Goal: Task Accomplishment & Management: Complete application form

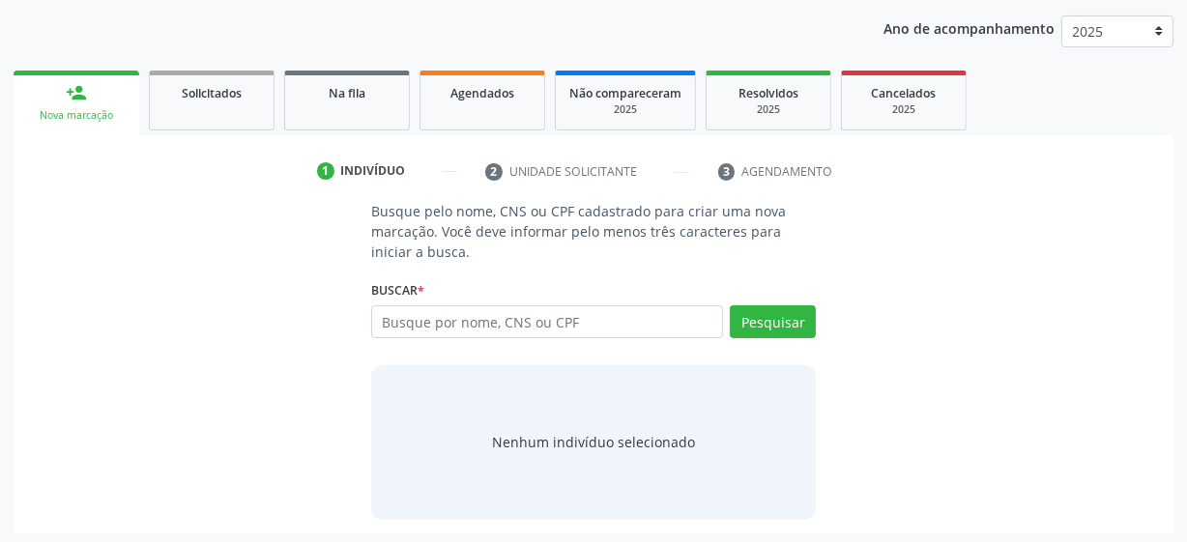
scroll to position [222, 0]
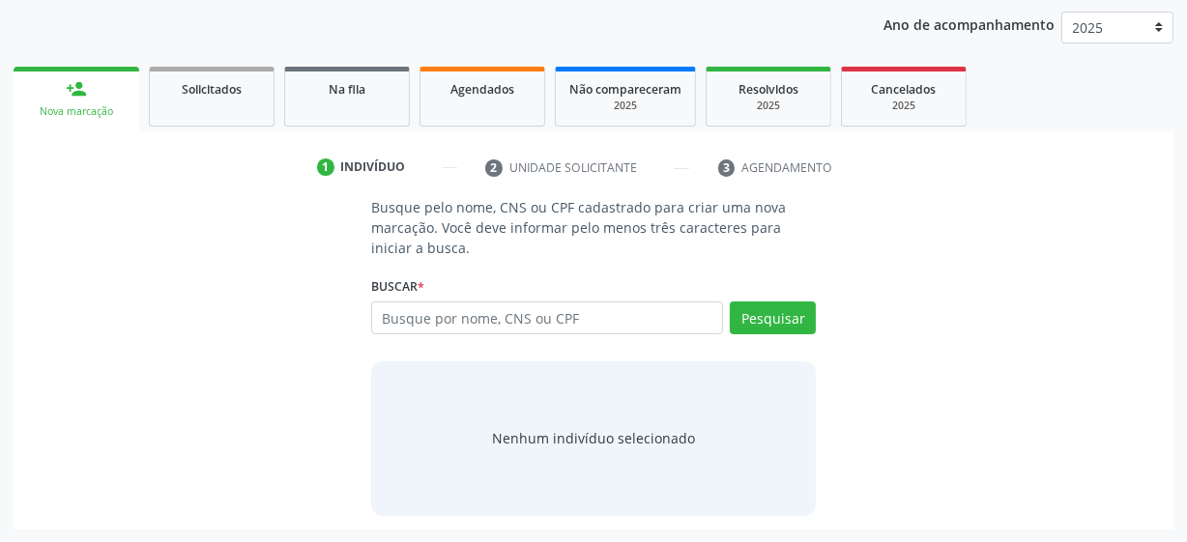
click at [480, 322] on input "text" at bounding box center [547, 318] width 352 height 33
type input "06234439454"
click at [798, 324] on button "Pesquisar" at bounding box center [773, 318] width 86 height 33
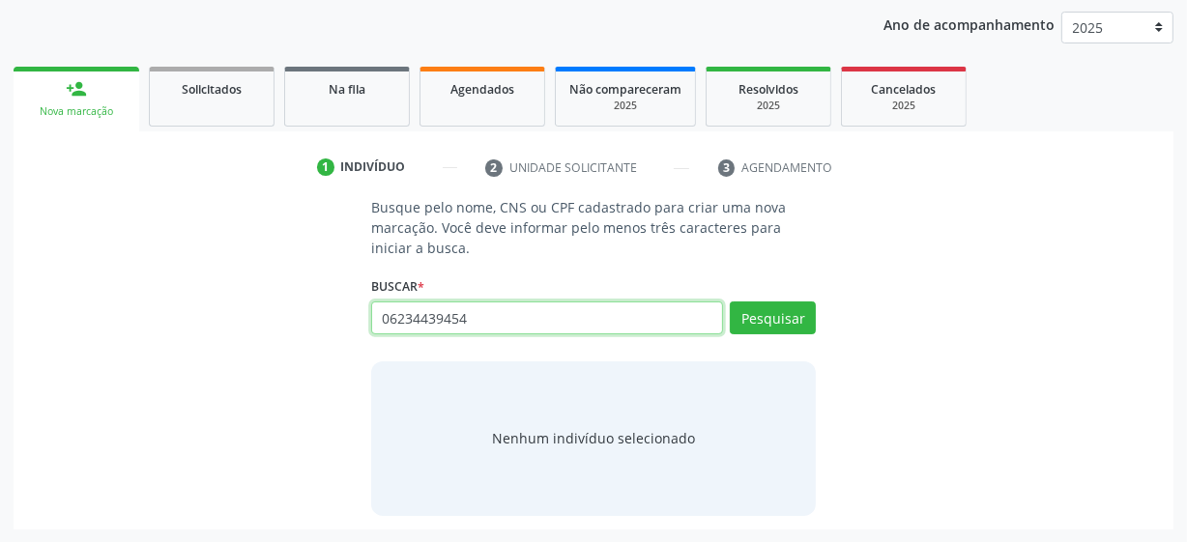
click at [503, 319] on input "06234439454" at bounding box center [547, 318] width 352 height 33
type input "898001156417297"
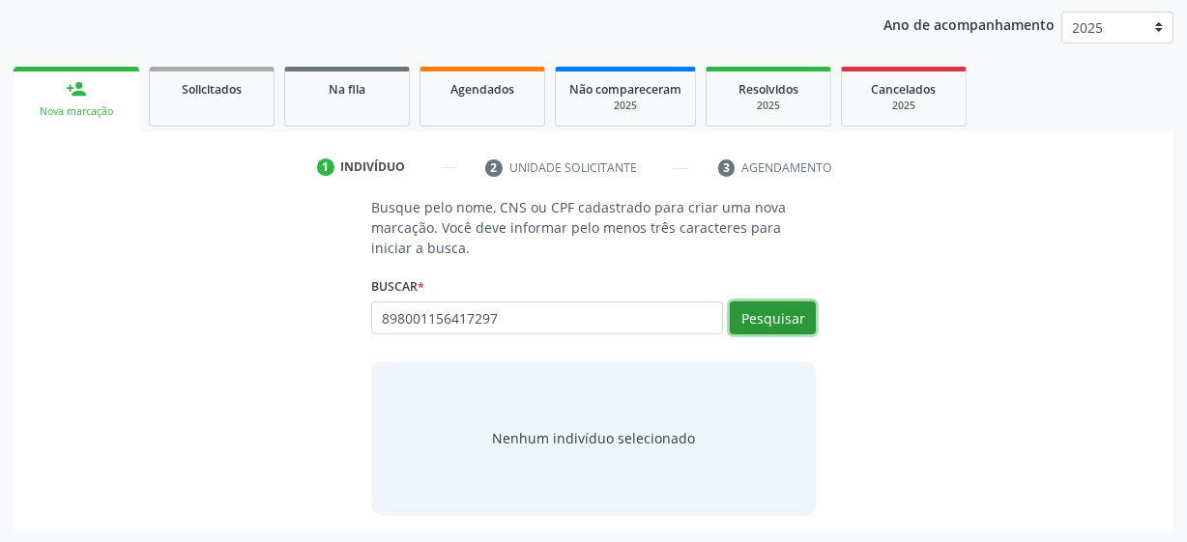
click at [785, 331] on button "Pesquisar" at bounding box center [773, 318] width 86 height 33
type input "898001156417297"
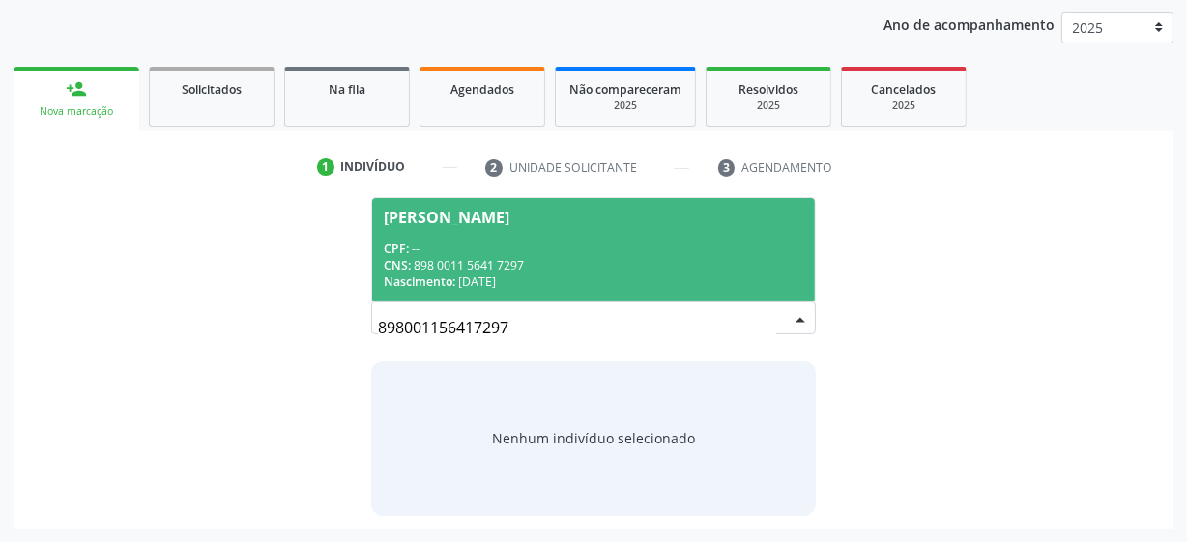
click at [525, 246] on div "CPF: --" at bounding box center [594, 249] width 420 height 16
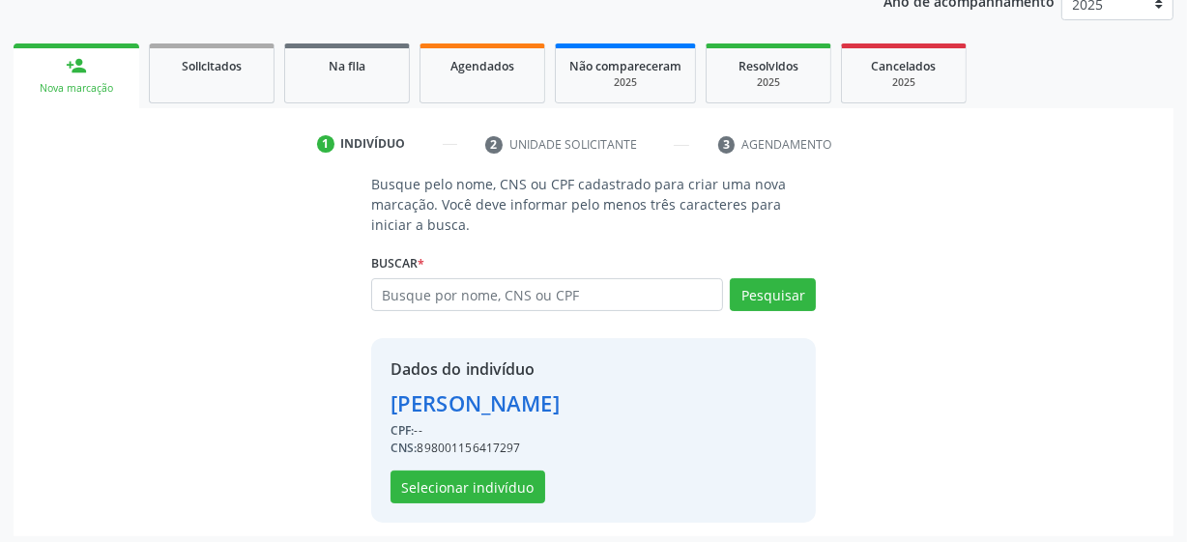
scroll to position [251, 0]
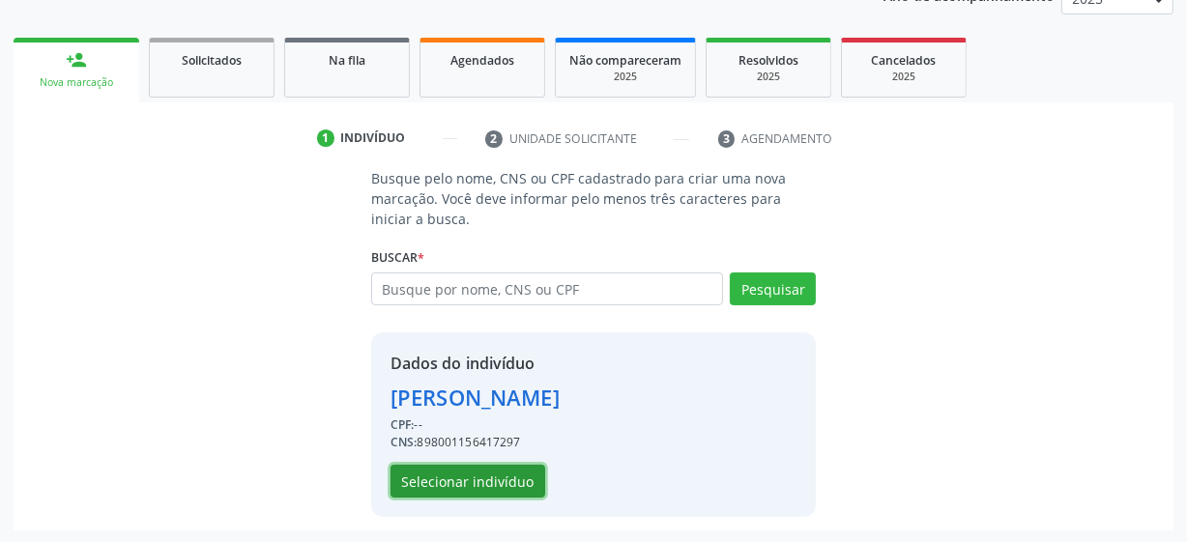
click at [475, 477] on button "Selecionar indivíduo" at bounding box center [468, 481] width 155 height 33
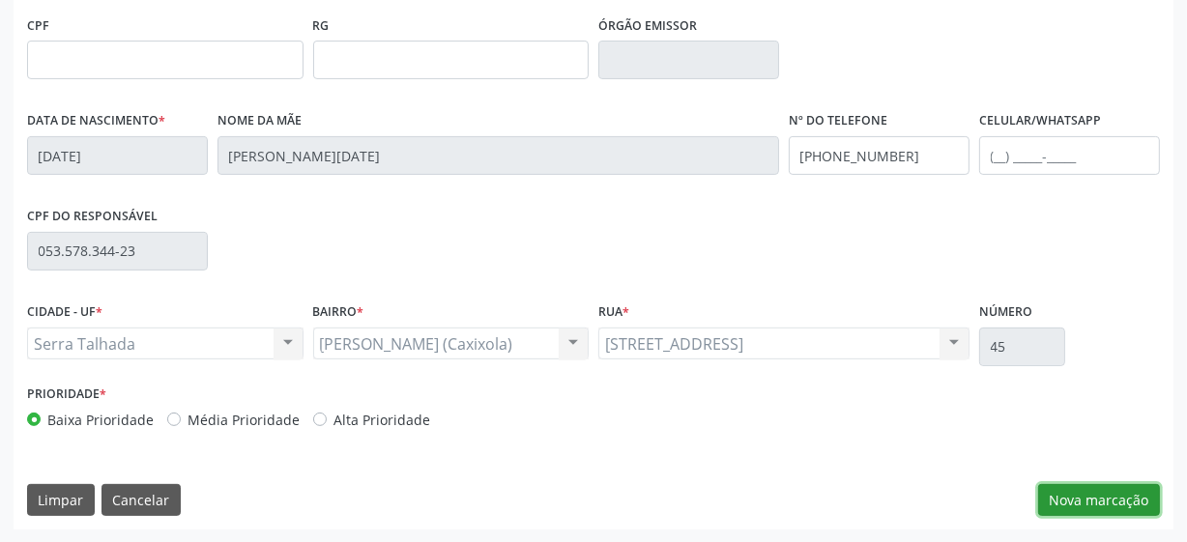
click at [1125, 491] on button "Nova marcação" at bounding box center [1099, 500] width 122 height 33
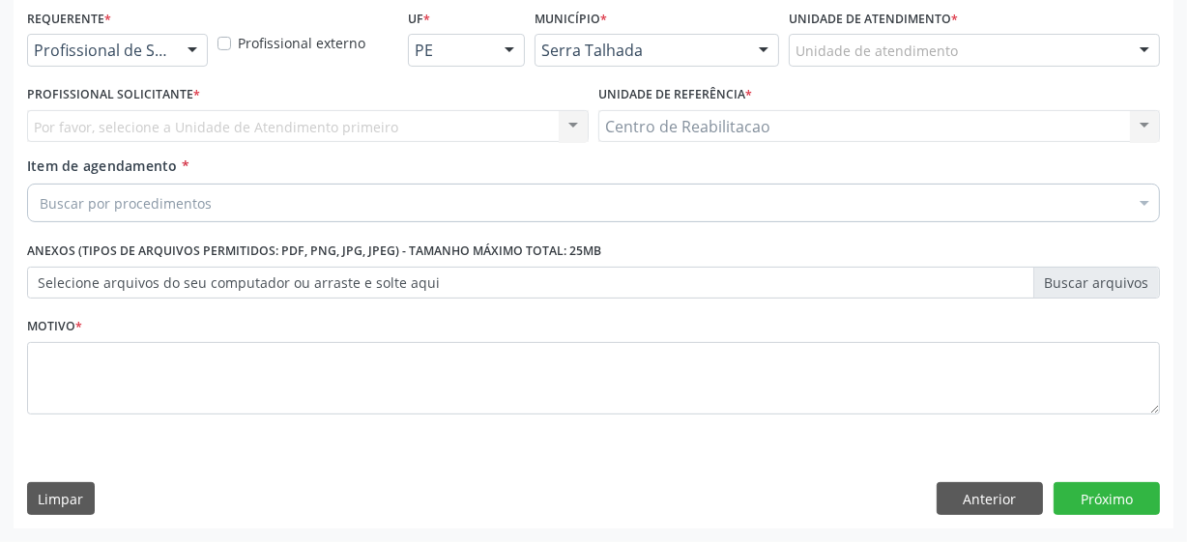
scroll to position [415, 0]
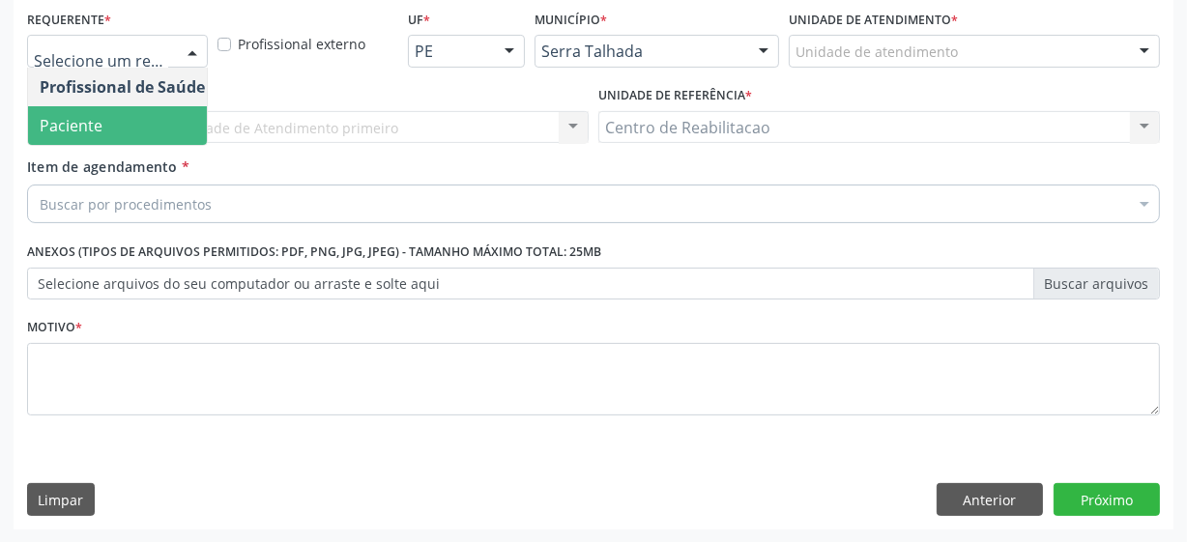
click at [129, 119] on span "Paciente" at bounding box center [122, 125] width 189 height 39
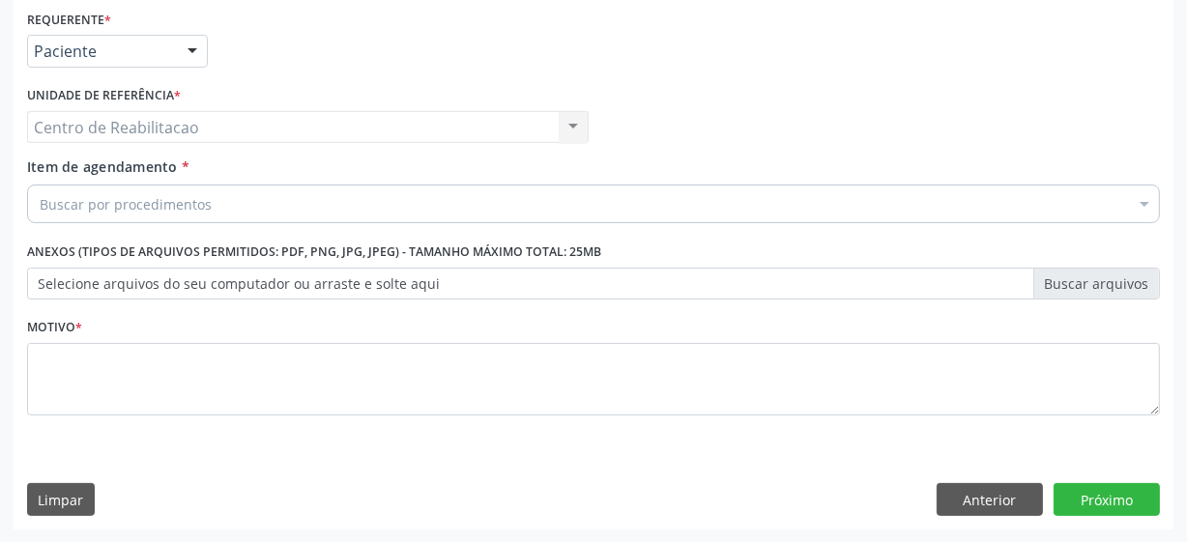
click at [212, 203] on div "Buscar por procedimentos" at bounding box center [593, 204] width 1133 height 39
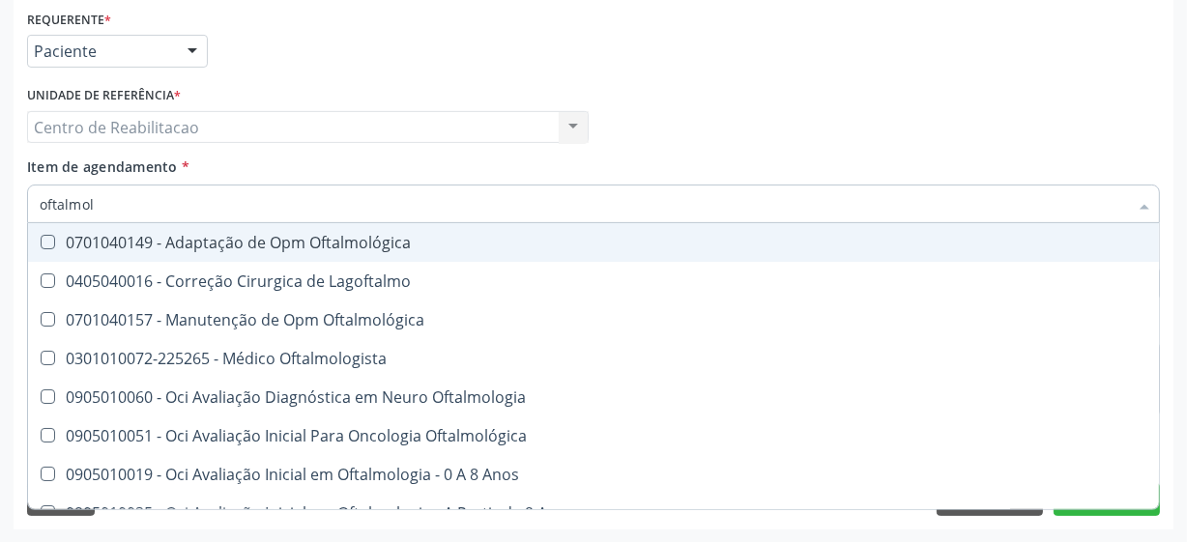
type input "oftalmolo"
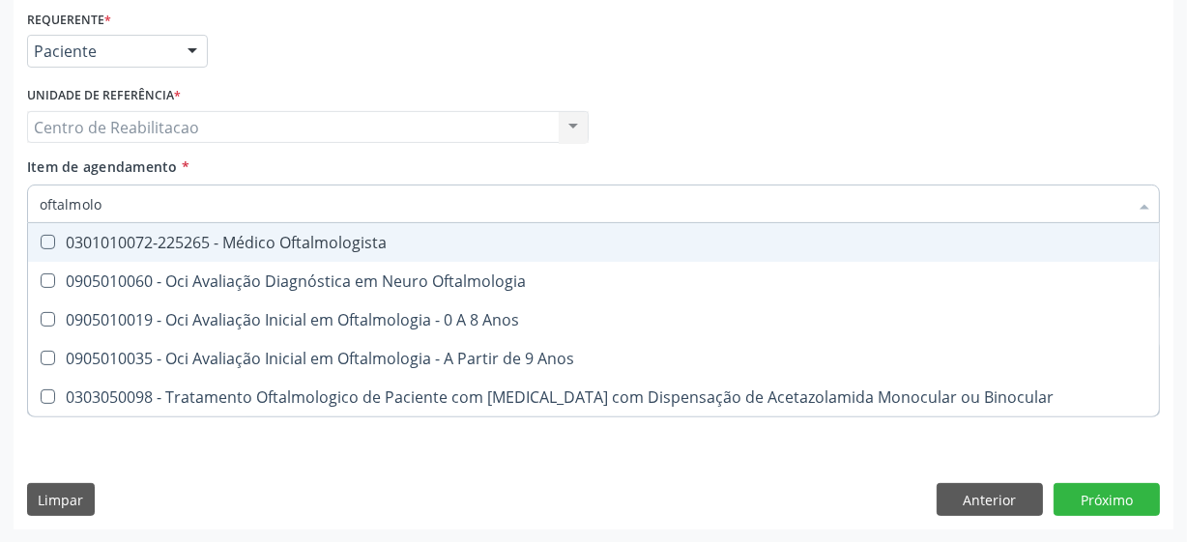
click at [49, 241] on Oftalmologista at bounding box center [48, 242] width 15 height 15
click at [41, 241] on Oftalmologista "checkbox" at bounding box center [34, 242] width 13 height 13
checkbox Oftalmologista "true"
click at [667, 146] on div "Profissional Solicitante Por favor, selecione a Unidade de Atendimento primeiro…" at bounding box center [593, 118] width 1143 height 75
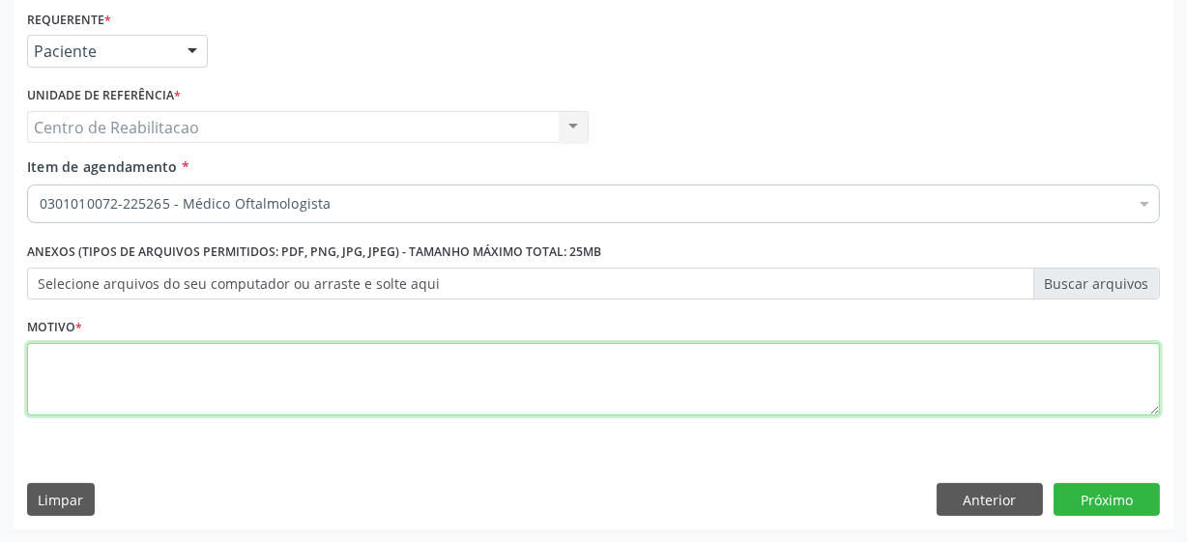
click at [482, 378] on textarea at bounding box center [593, 379] width 1133 height 73
type textarea "***"
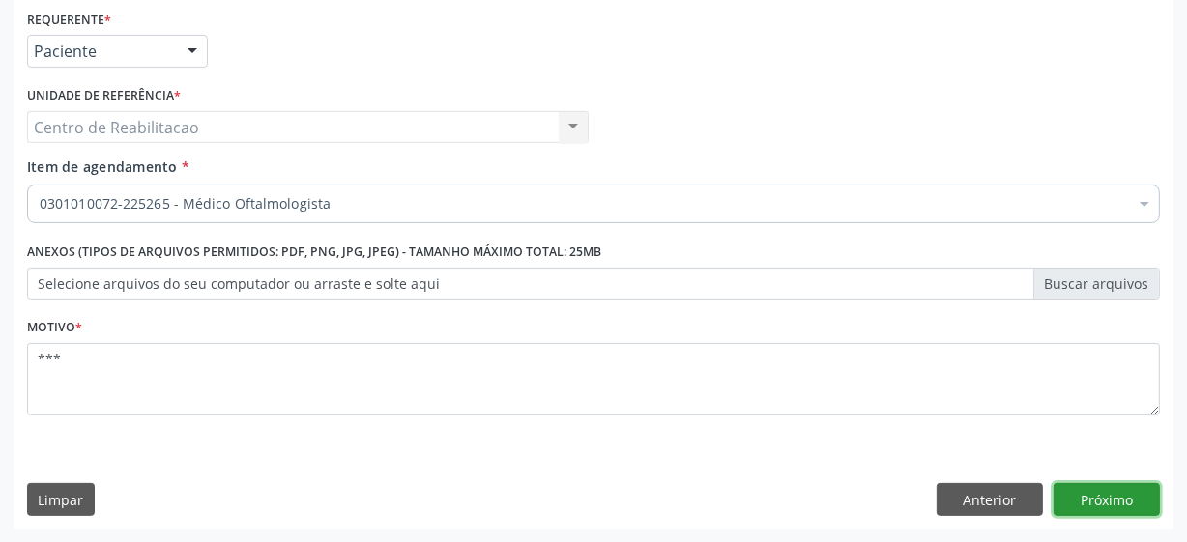
click at [1083, 505] on button "Próximo" at bounding box center [1107, 499] width 106 height 33
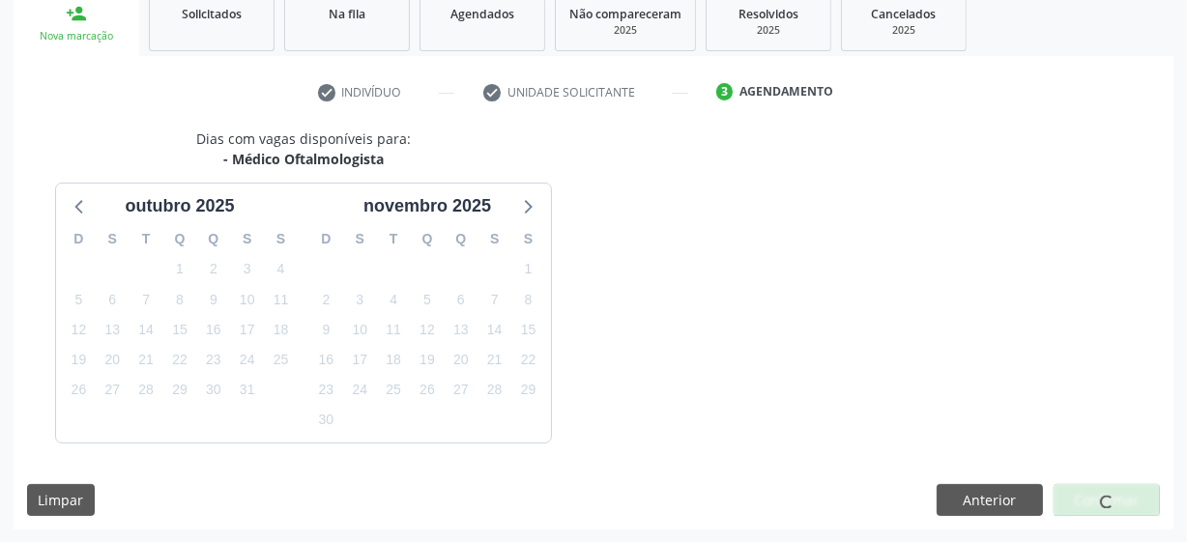
scroll to position [355, 0]
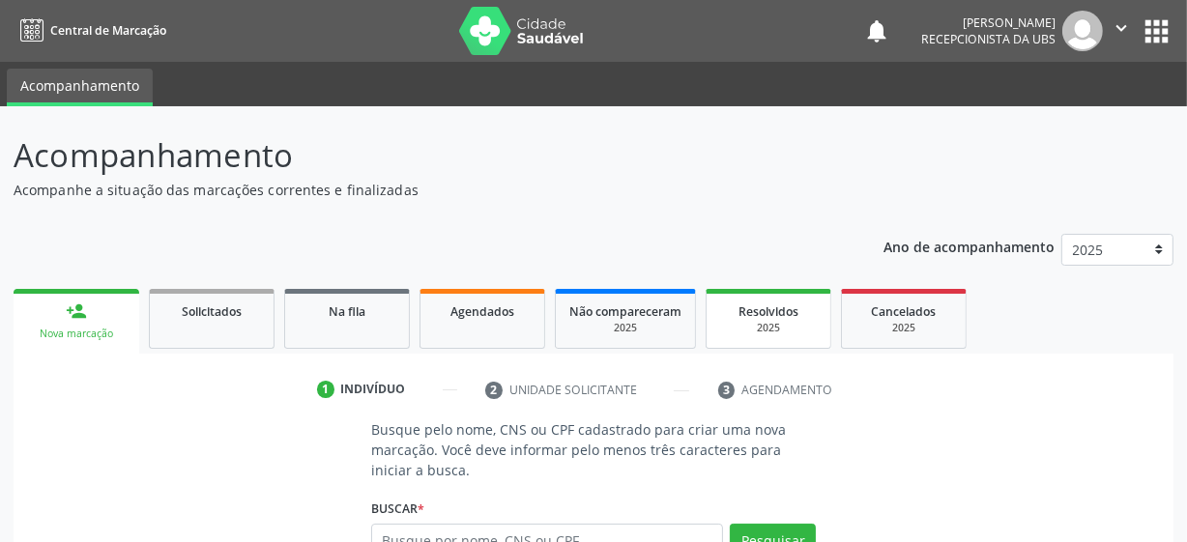
scroll to position [222, 0]
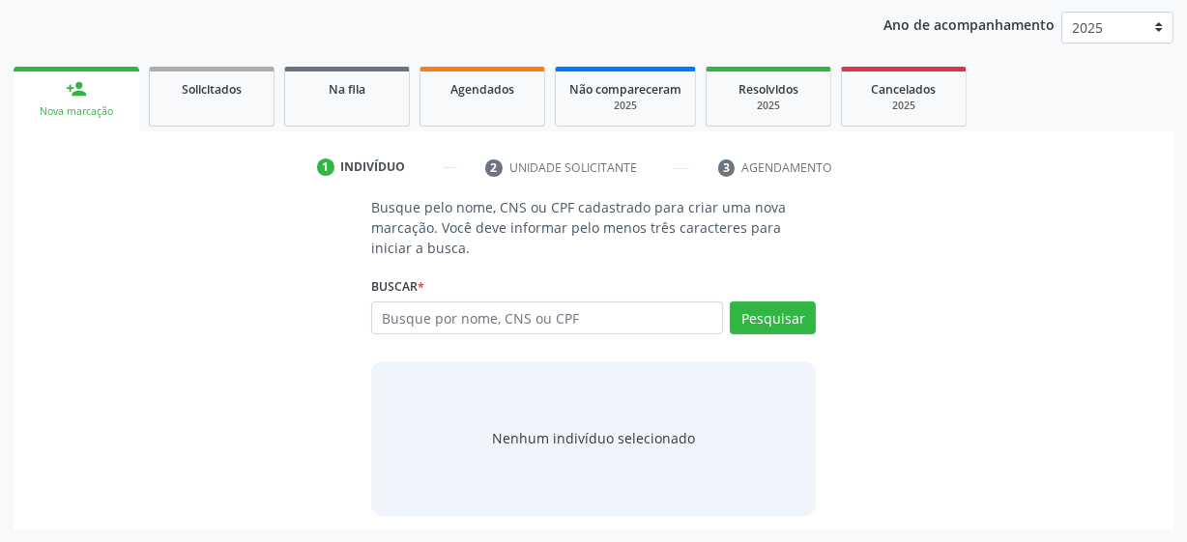
click at [515, 314] on input "text" at bounding box center [547, 318] width 352 height 33
type input "romao gabriel lima monteiro"
click at [773, 327] on button "Pesquisar" at bounding box center [773, 318] width 86 height 33
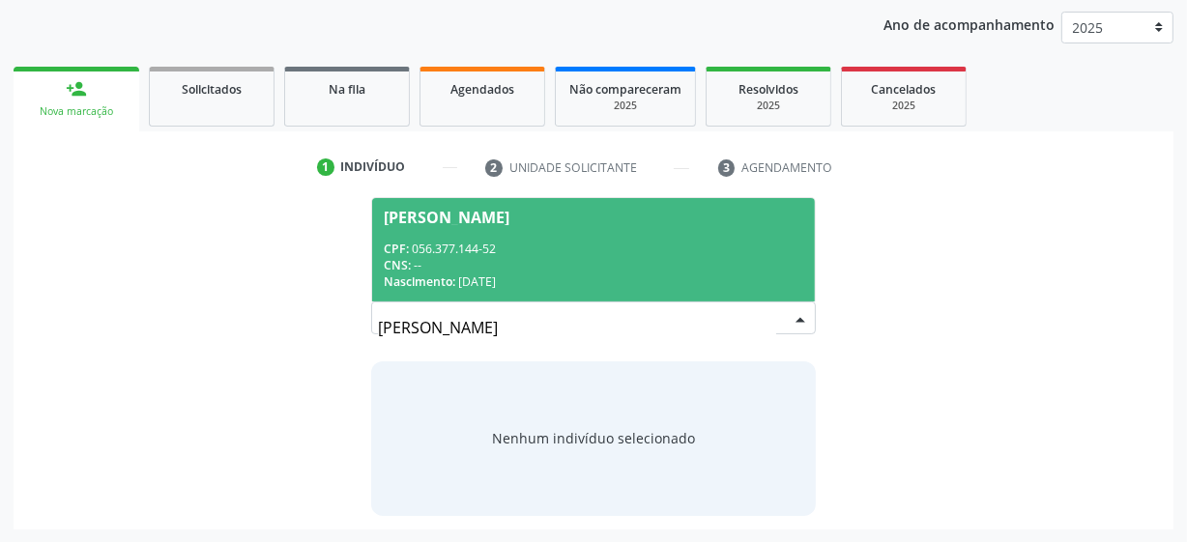
click at [509, 220] on div "Romao Gabriel Lima Monteiro" at bounding box center [447, 217] width 126 height 15
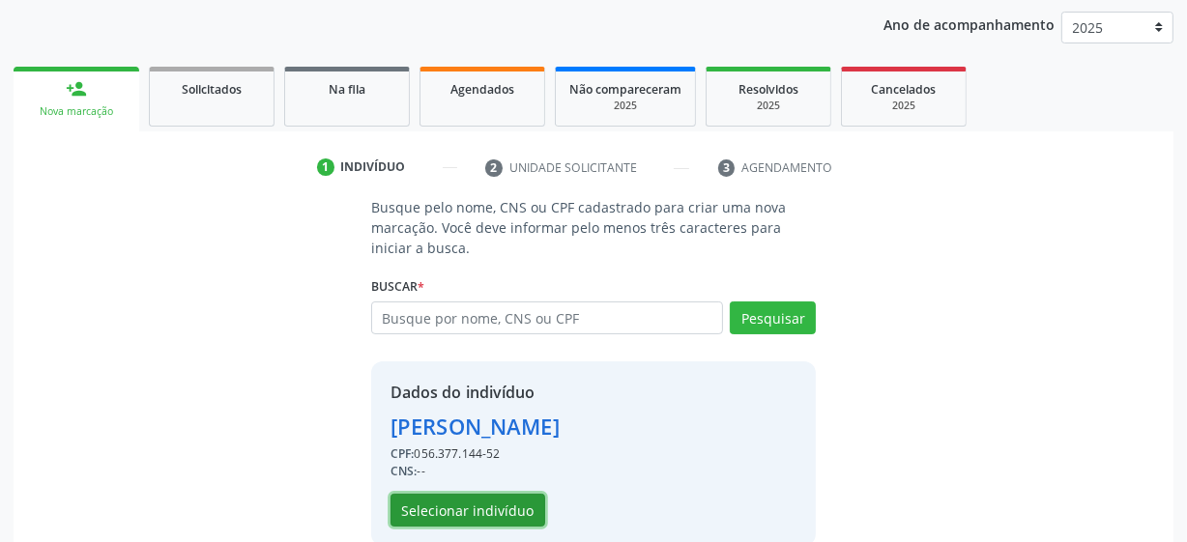
click at [522, 504] on button "Selecionar indivíduo" at bounding box center [468, 510] width 155 height 33
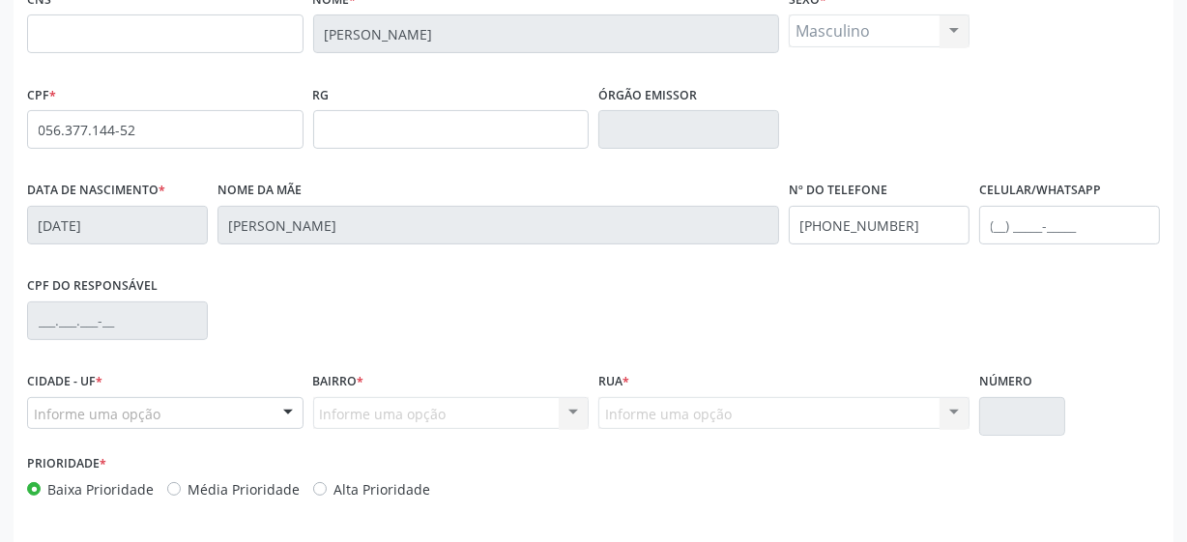
scroll to position [505, 0]
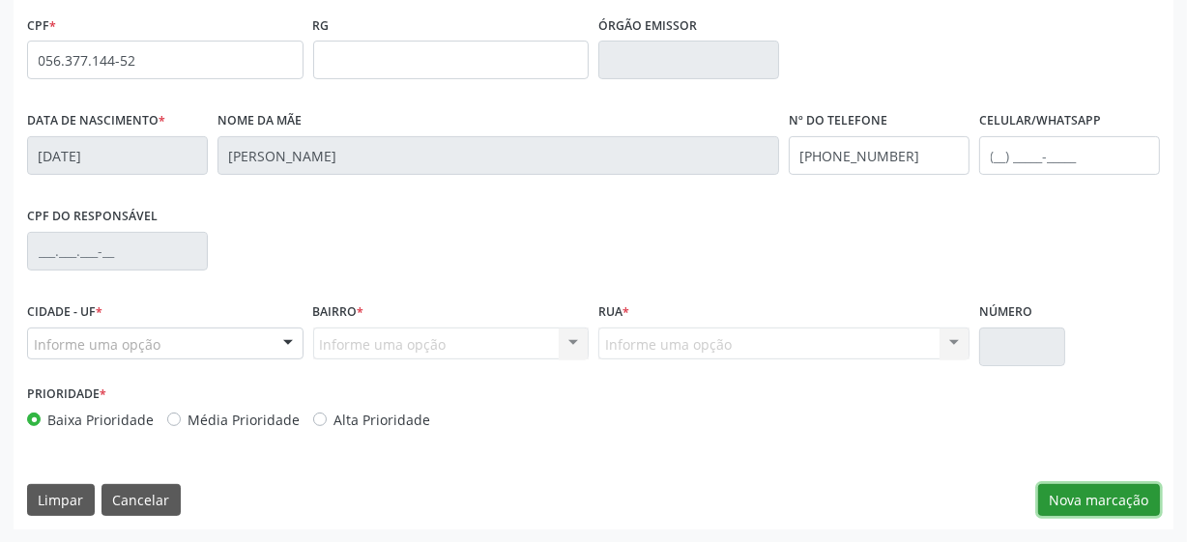
click at [1102, 503] on button "Nova marcação" at bounding box center [1099, 500] width 122 height 33
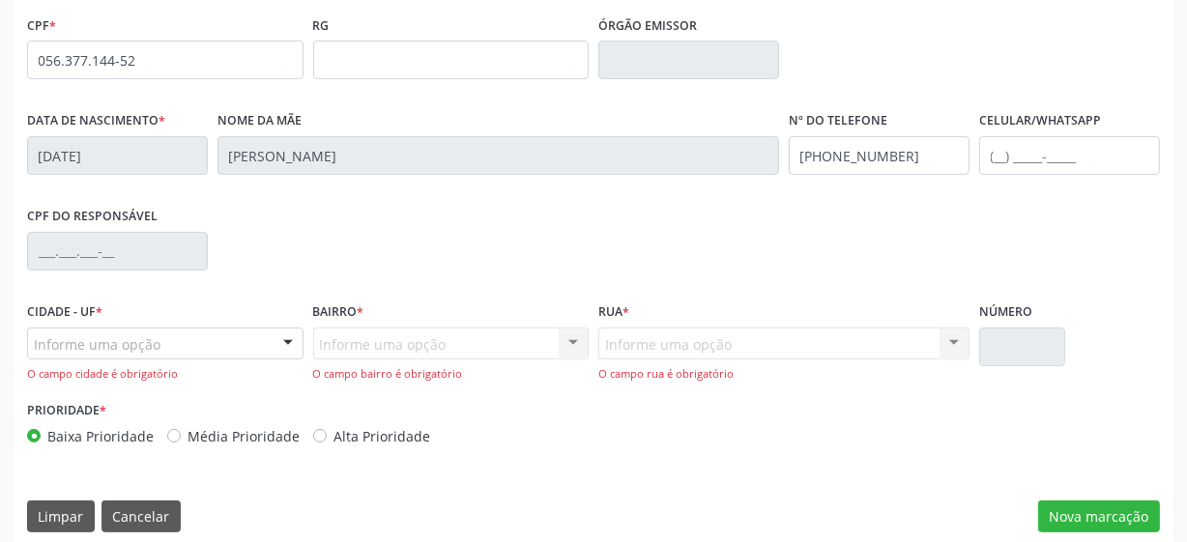
click at [241, 349] on div "Informe uma opção" at bounding box center [165, 344] width 276 height 33
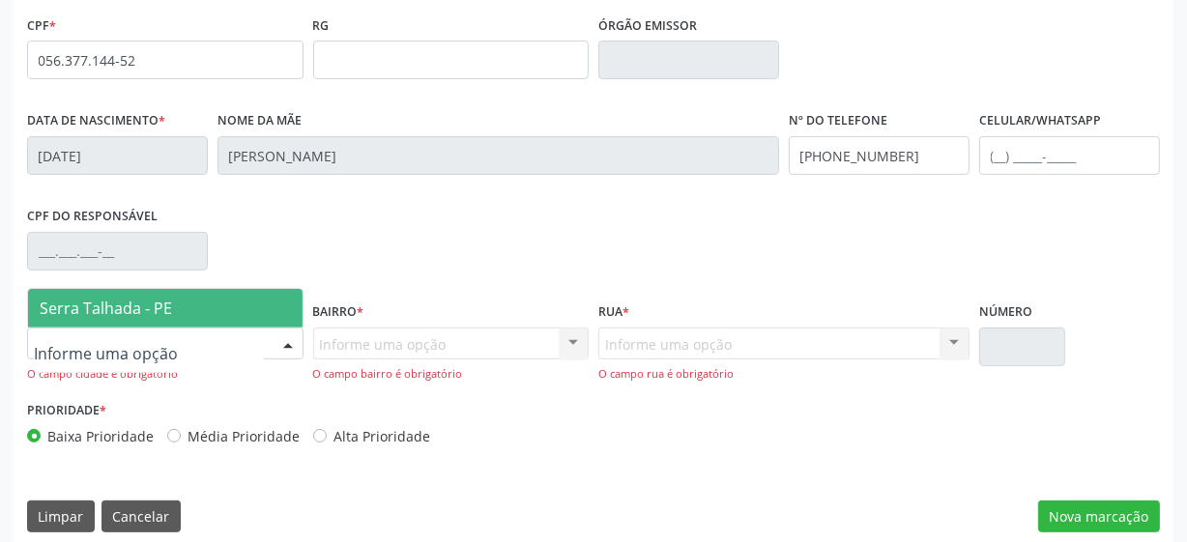
click at [174, 307] on span "Serra Talhada - PE" at bounding box center [165, 308] width 275 height 39
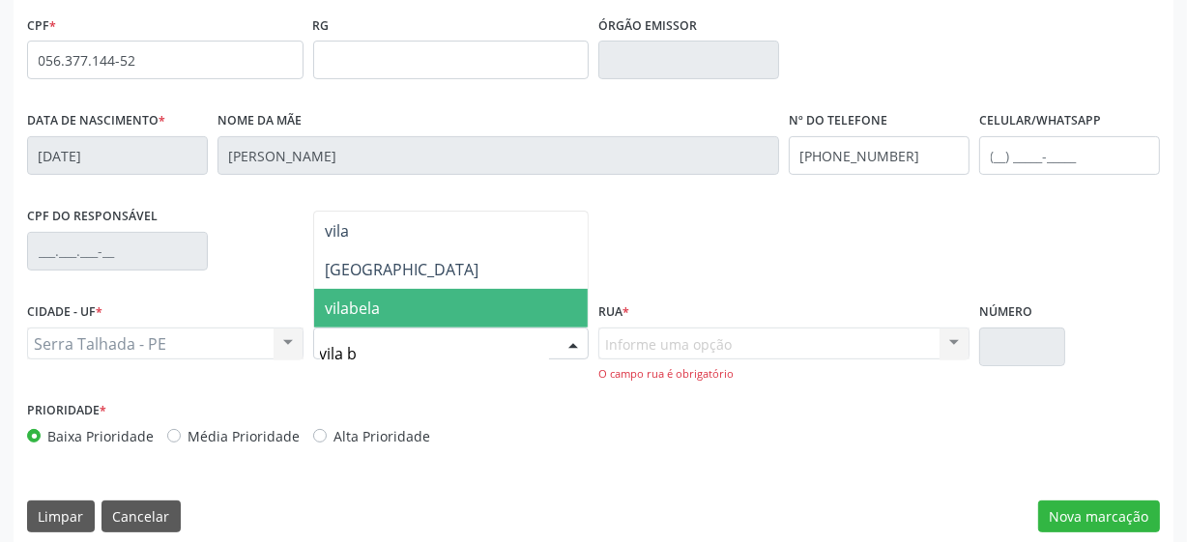
type input "vila be"
click at [398, 303] on span "Vila Bela" at bounding box center [451, 308] width 275 height 39
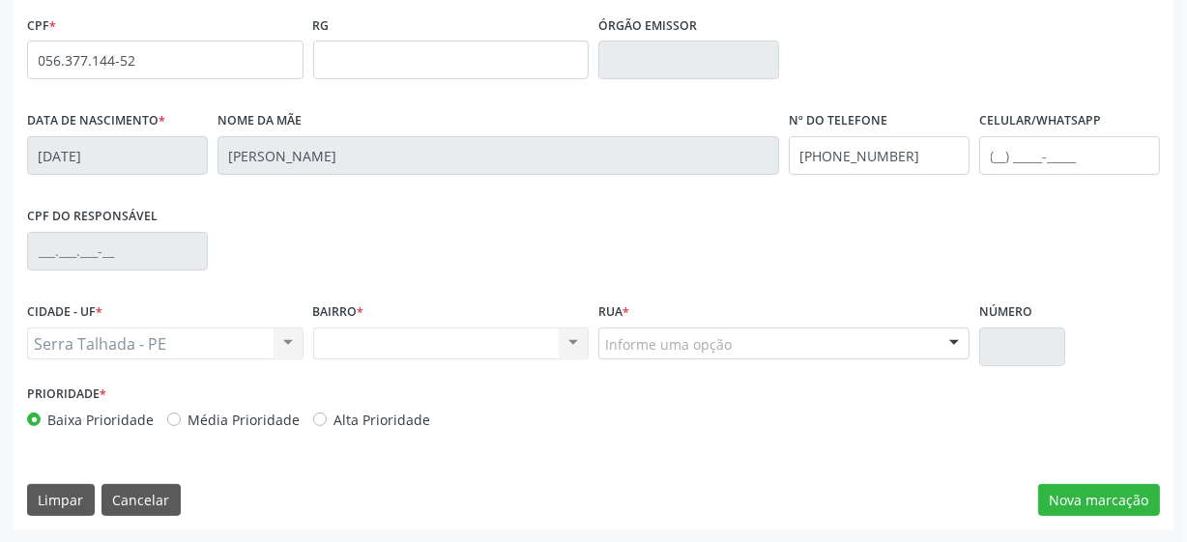
click at [746, 348] on div "Informe uma opção" at bounding box center [783, 344] width 371 height 33
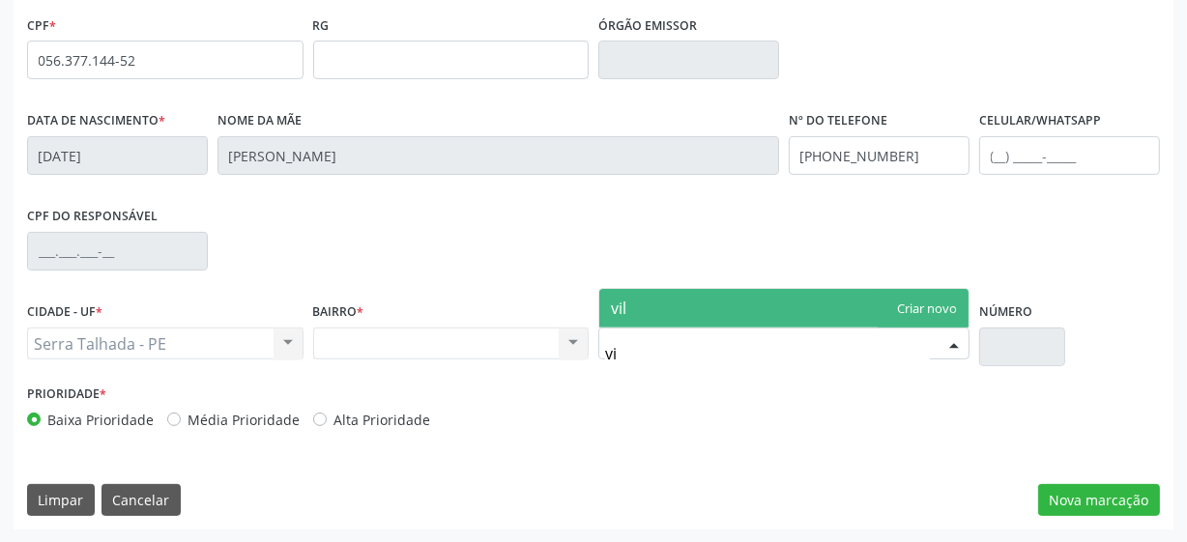
type input "v"
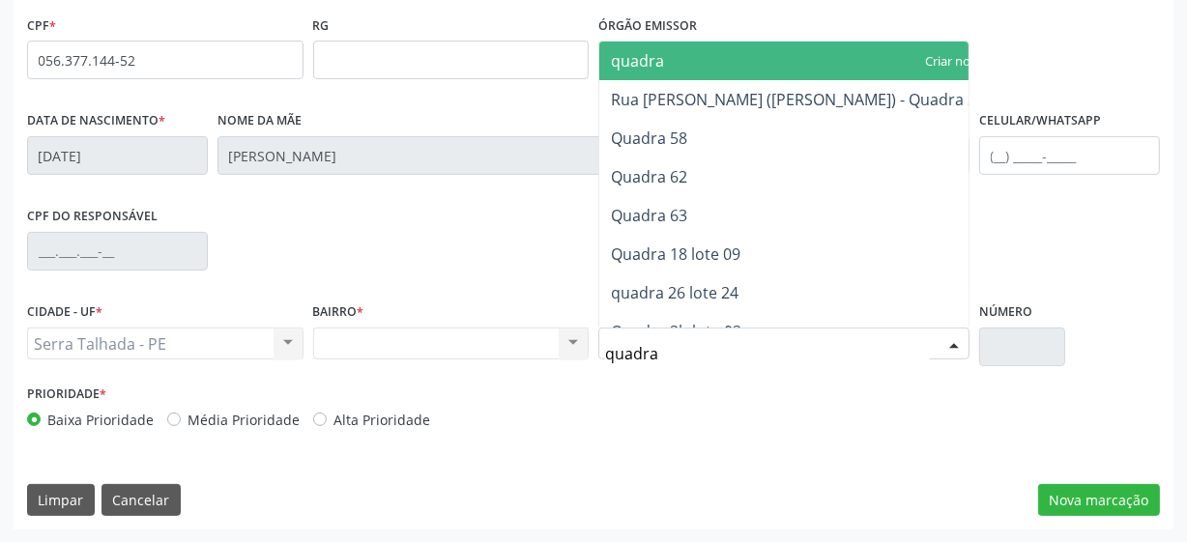
type input "quadra 7"
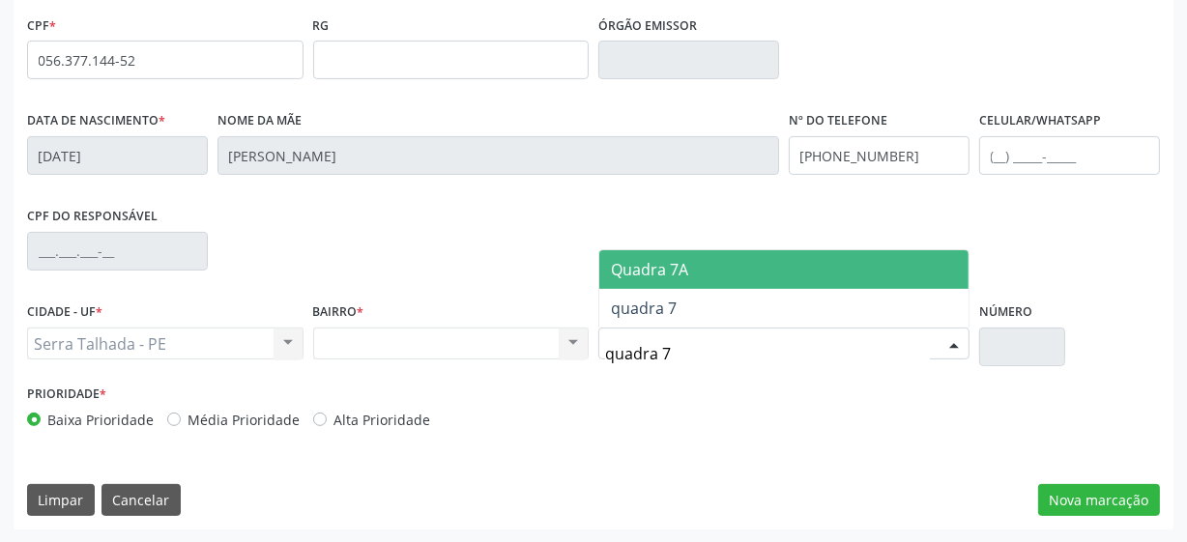
click at [729, 261] on span "Quadra 7A" at bounding box center [783, 269] width 369 height 39
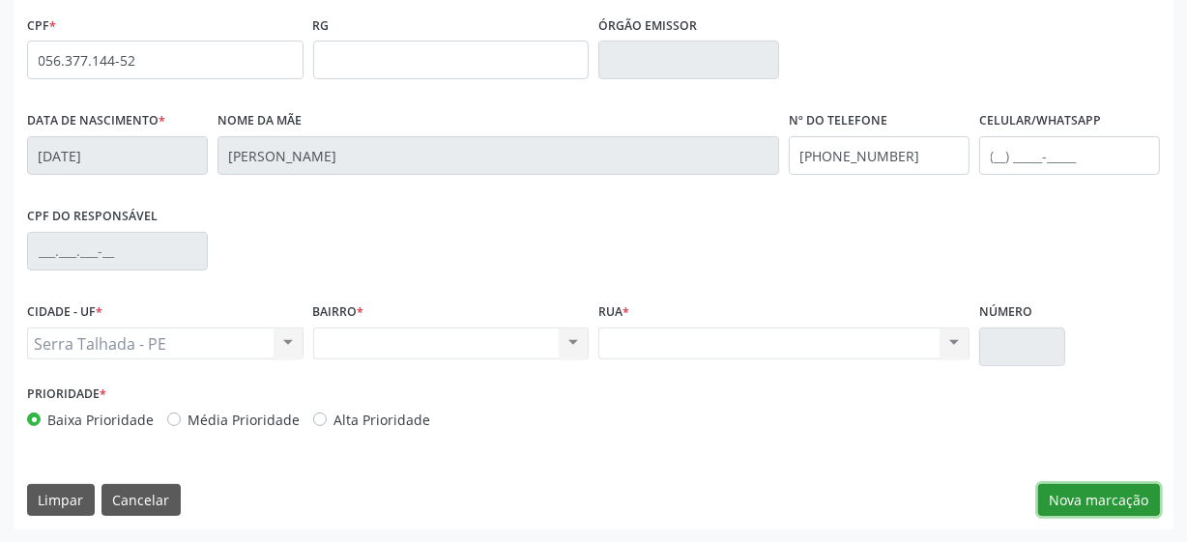
click at [1080, 497] on button "Nova marcação" at bounding box center [1099, 500] width 122 height 33
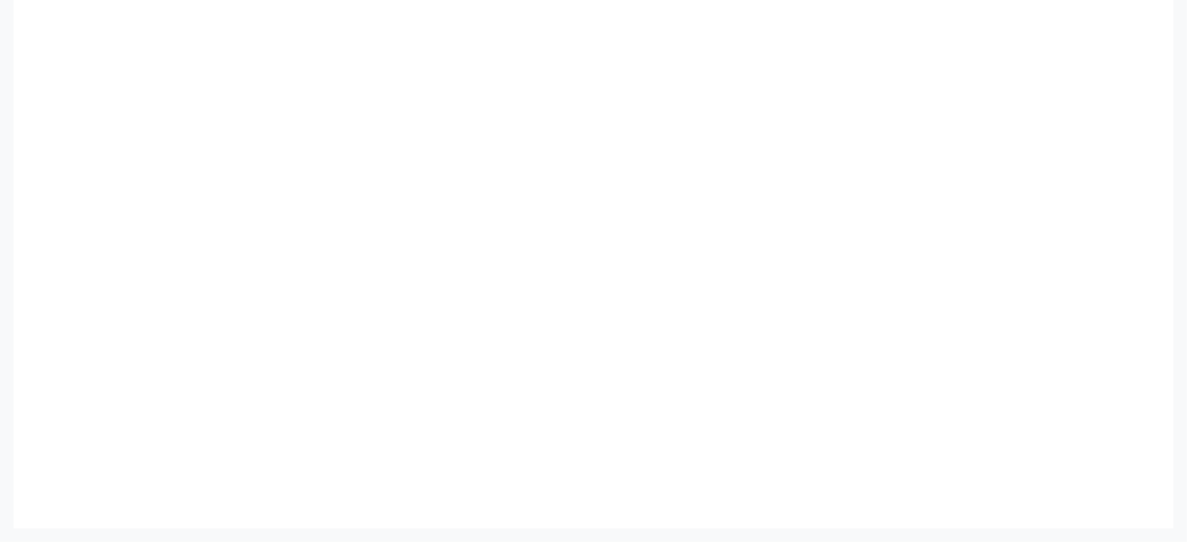
scroll to position [415, 0]
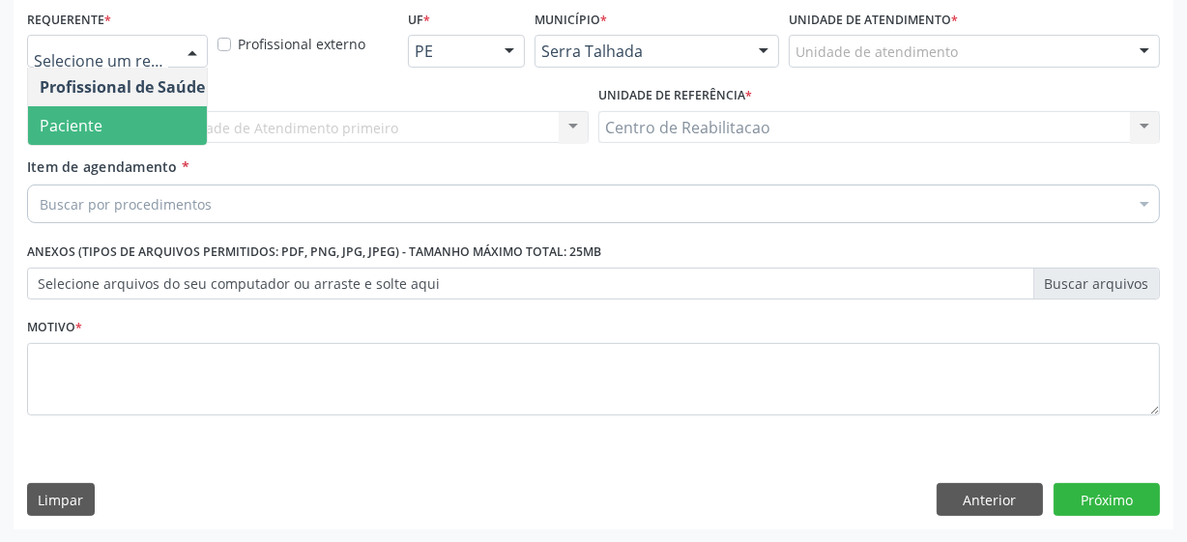
click at [114, 122] on span "Paciente" at bounding box center [122, 125] width 189 height 39
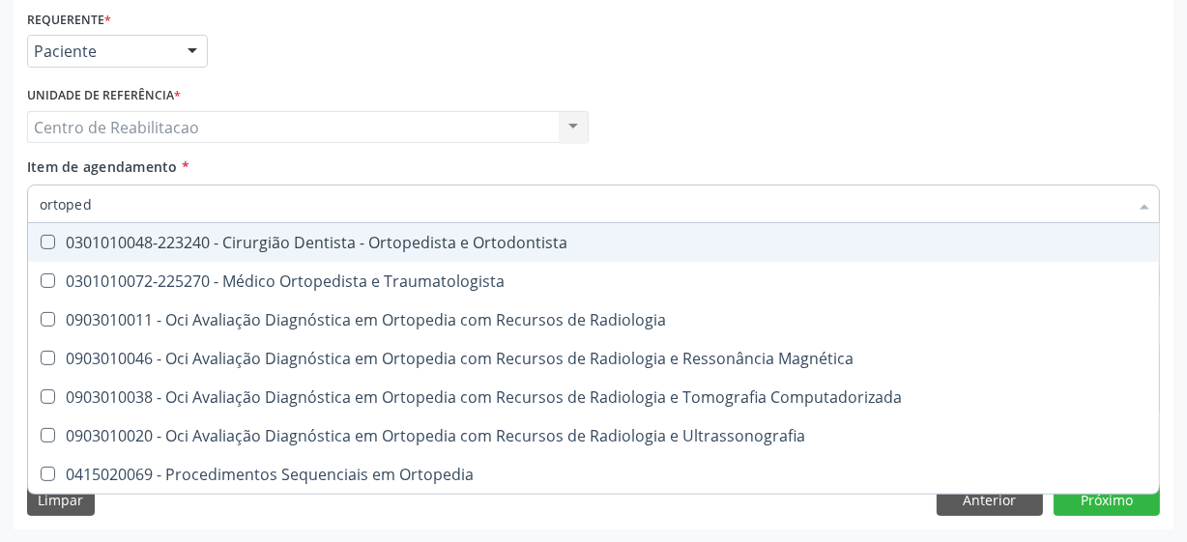
type input "ortopedi"
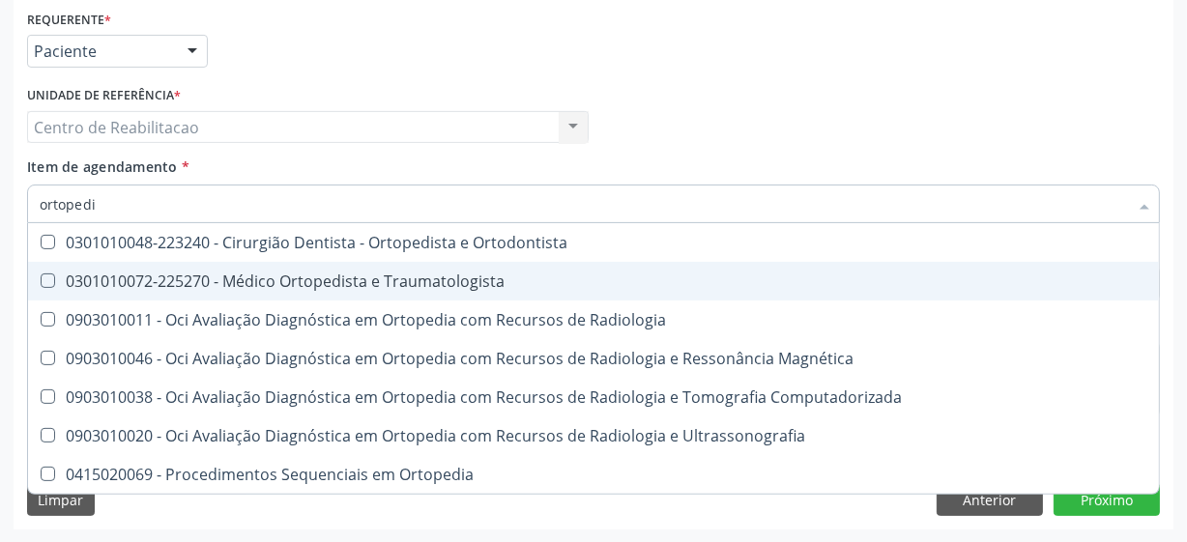
click at [44, 284] on Traumatologista at bounding box center [48, 281] width 15 height 15
click at [41, 284] on Traumatologista "checkbox" at bounding box center [34, 281] width 13 height 13
checkbox Traumatologista "true"
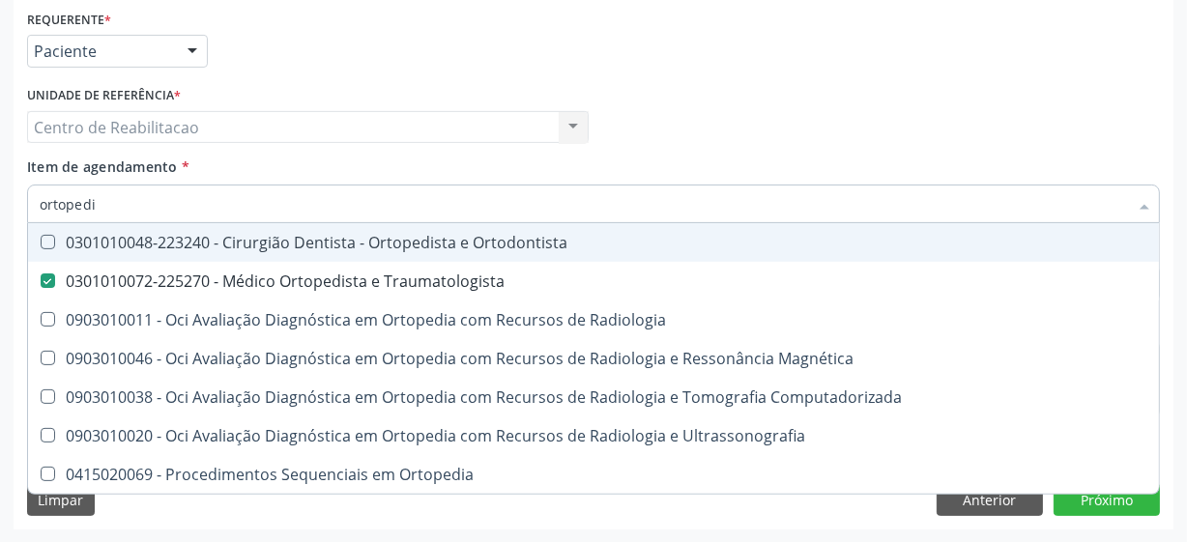
click at [681, 100] on div "Profissional Solicitante Por favor, selecione a Unidade de Atendimento primeiro…" at bounding box center [593, 118] width 1143 height 75
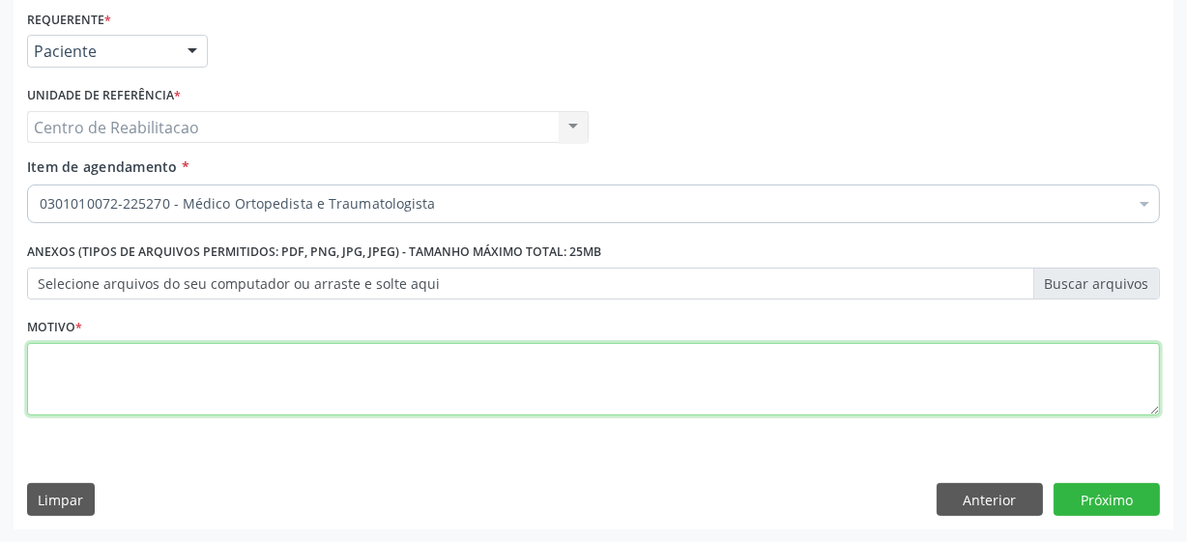
click at [379, 401] on textarea at bounding box center [593, 379] width 1133 height 73
type textarea "***"
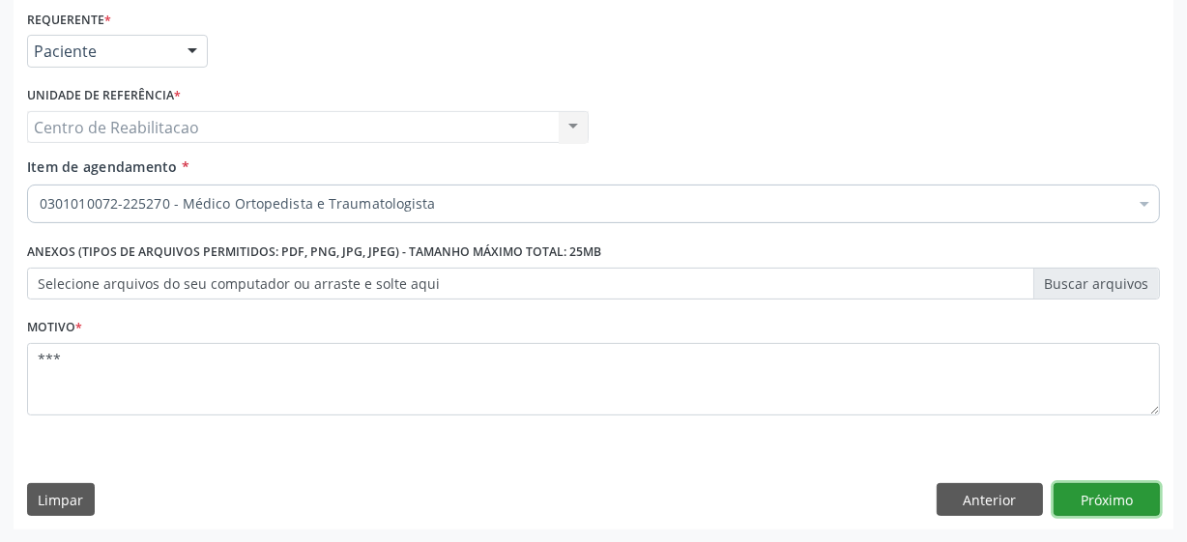
click at [1111, 504] on button "Próximo" at bounding box center [1107, 499] width 106 height 33
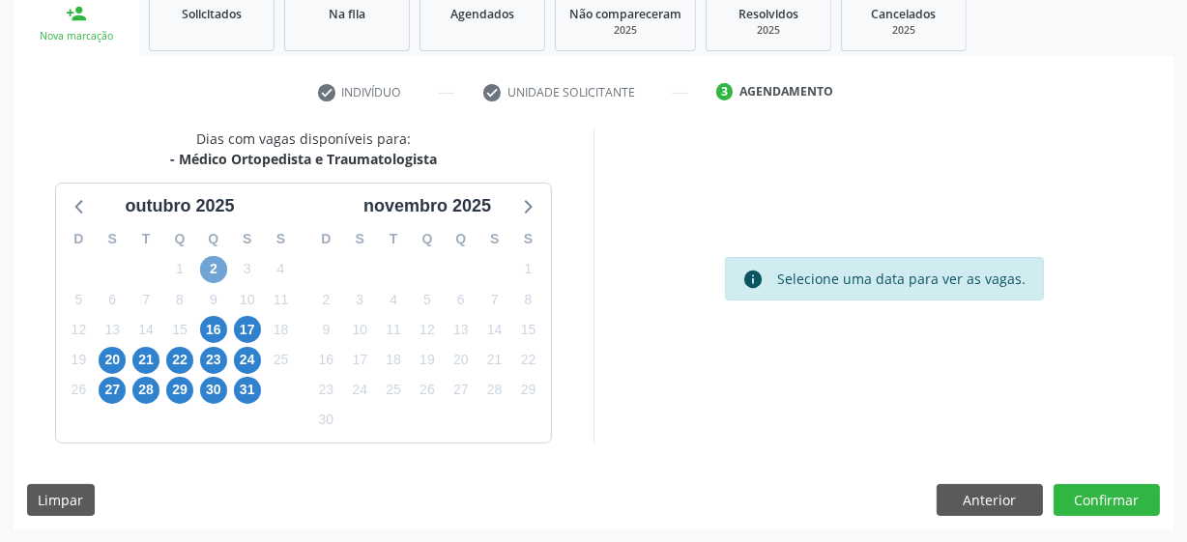
click at [216, 269] on span "2" at bounding box center [213, 269] width 27 height 27
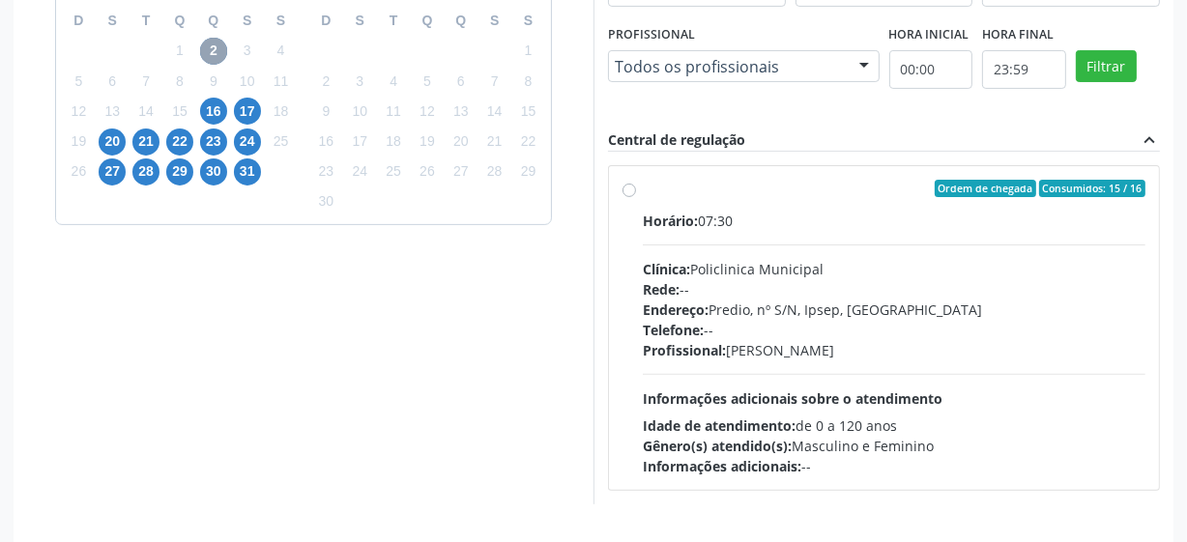
scroll to position [474, 0]
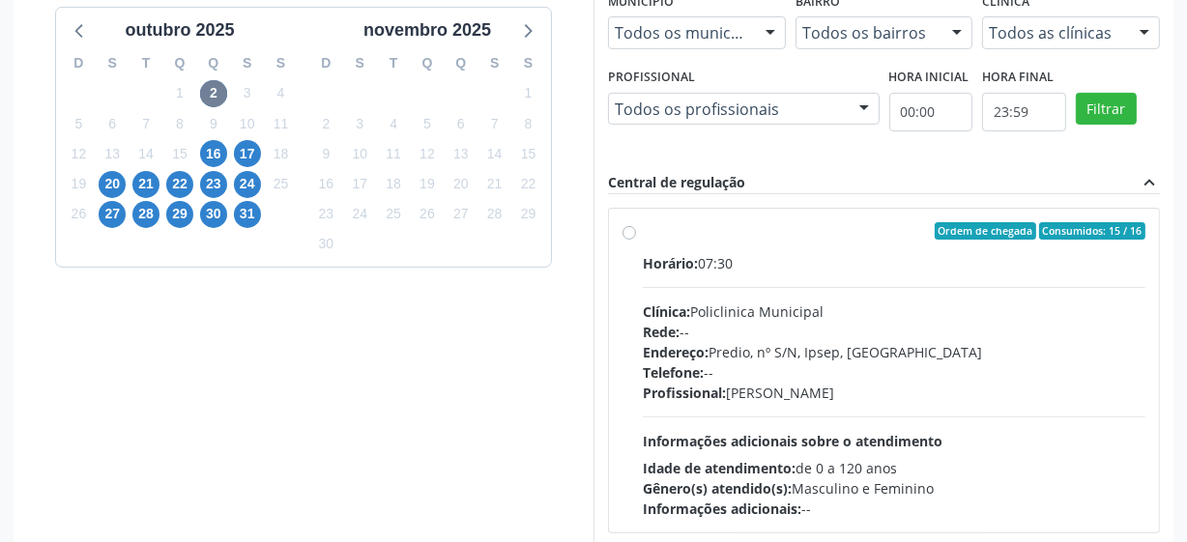
click at [643, 227] on label "Ordem de chegada Consumidos: 15 / 16 Horário: 07:30 Clínica: Policlinica Munici…" at bounding box center [894, 370] width 503 height 297
click at [632, 227] on input "Ordem de chegada Consumidos: 15 / 16 Horário: 07:30 Clínica: Policlinica Munici…" at bounding box center [630, 230] width 14 height 17
radio input "true"
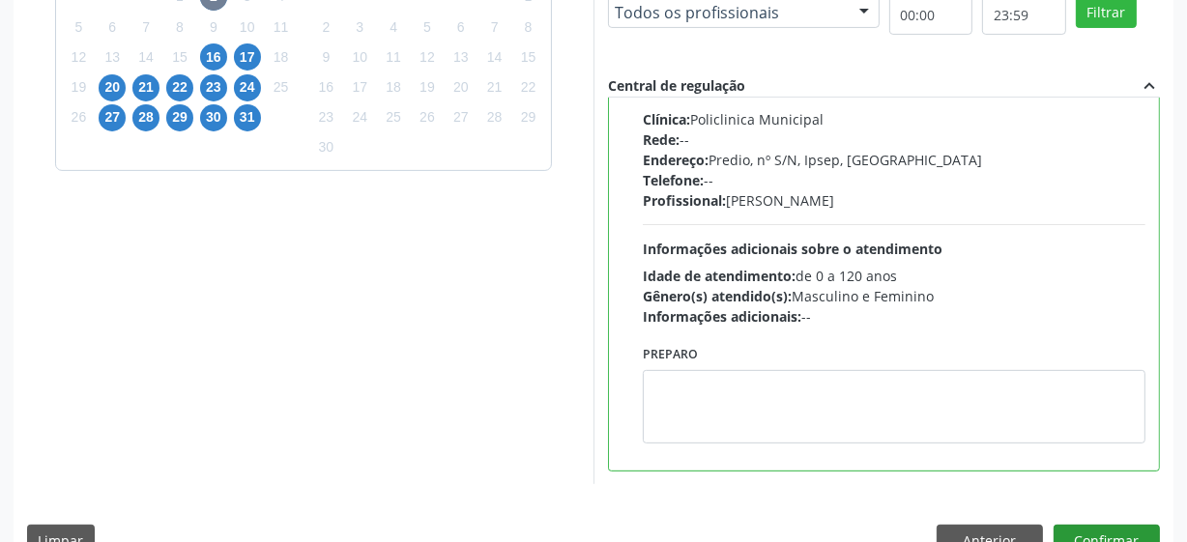
scroll to position [611, 0]
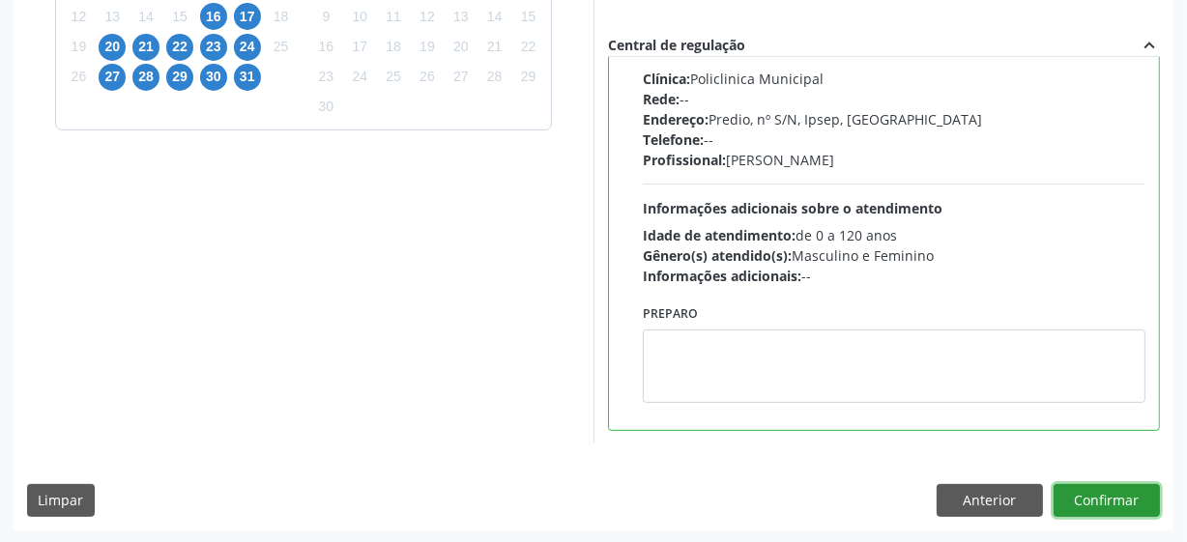
click at [1071, 497] on button "Confirmar" at bounding box center [1107, 500] width 106 height 33
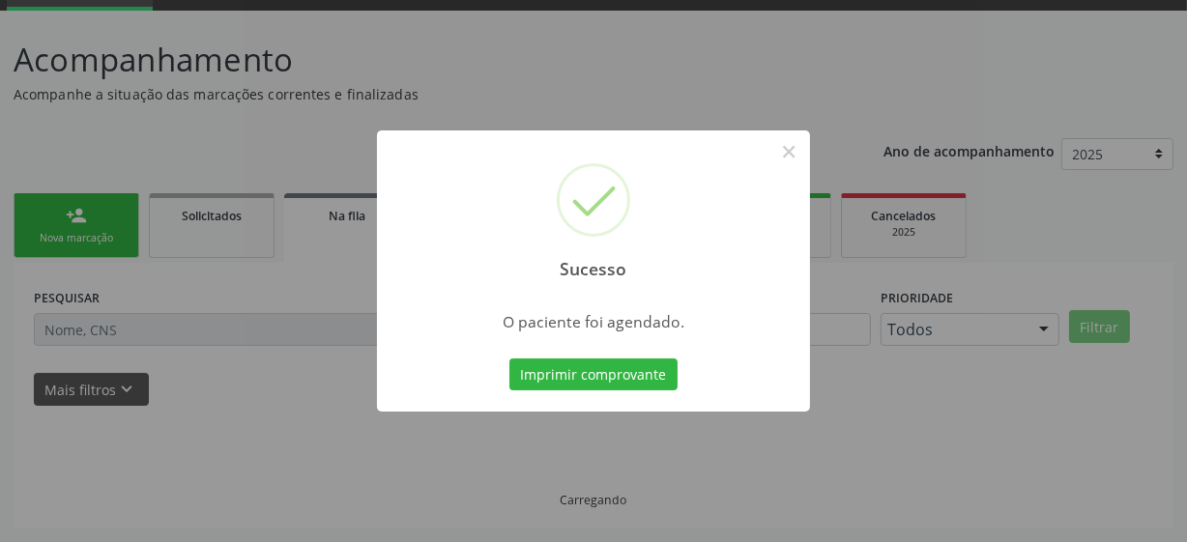
scroll to position [95, 0]
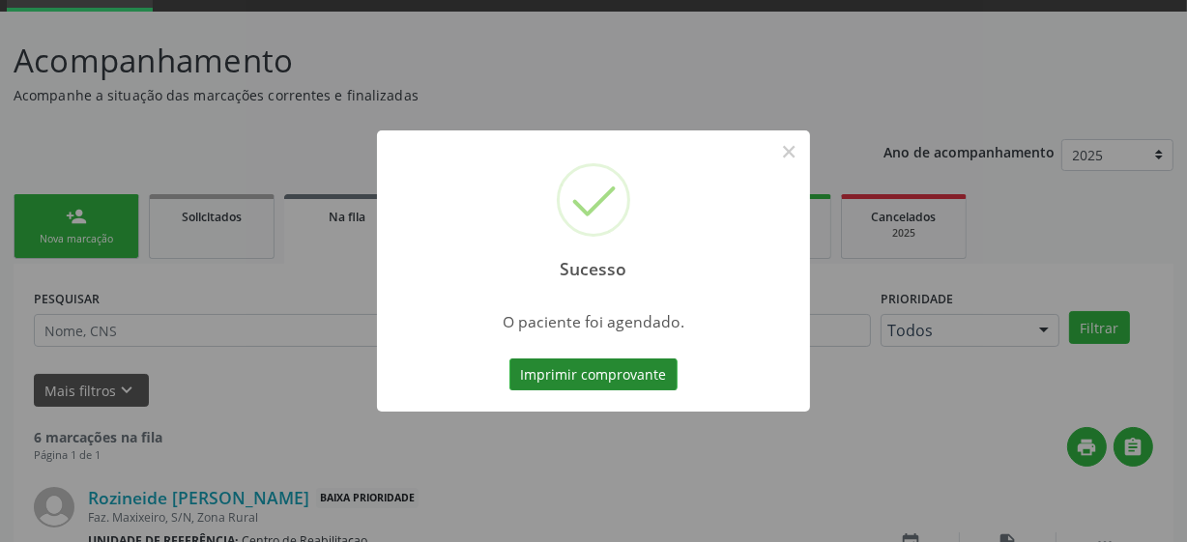
click at [554, 367] on button "Imprimir comprovante" at bounding box center [593, 375] width 168 height 33
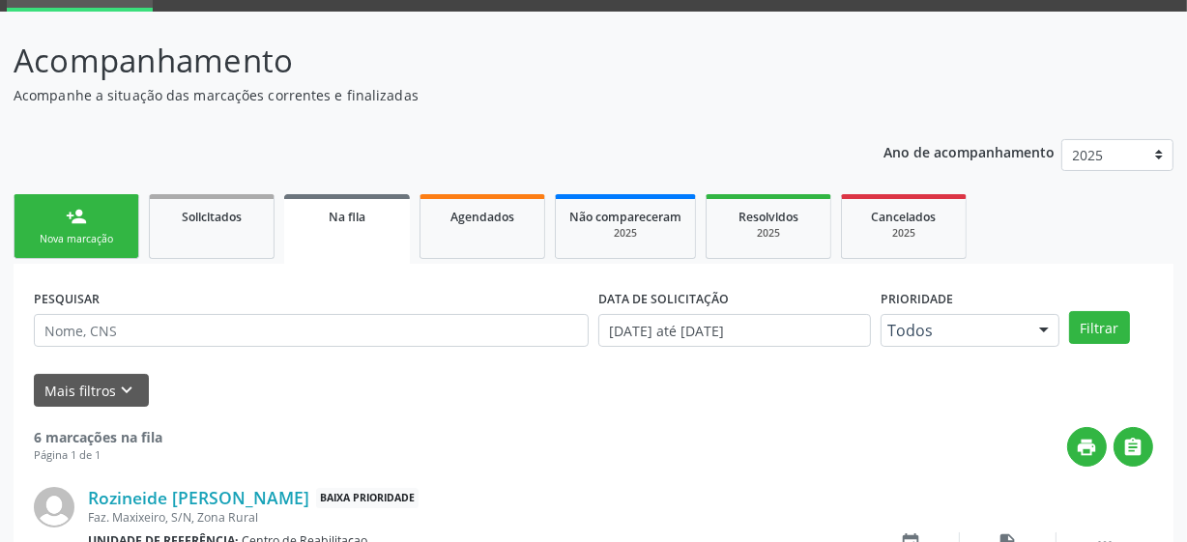
click at [38, 206] on link "person_add Nova marcação" at bounding box center [77, 226] width 126 height 65
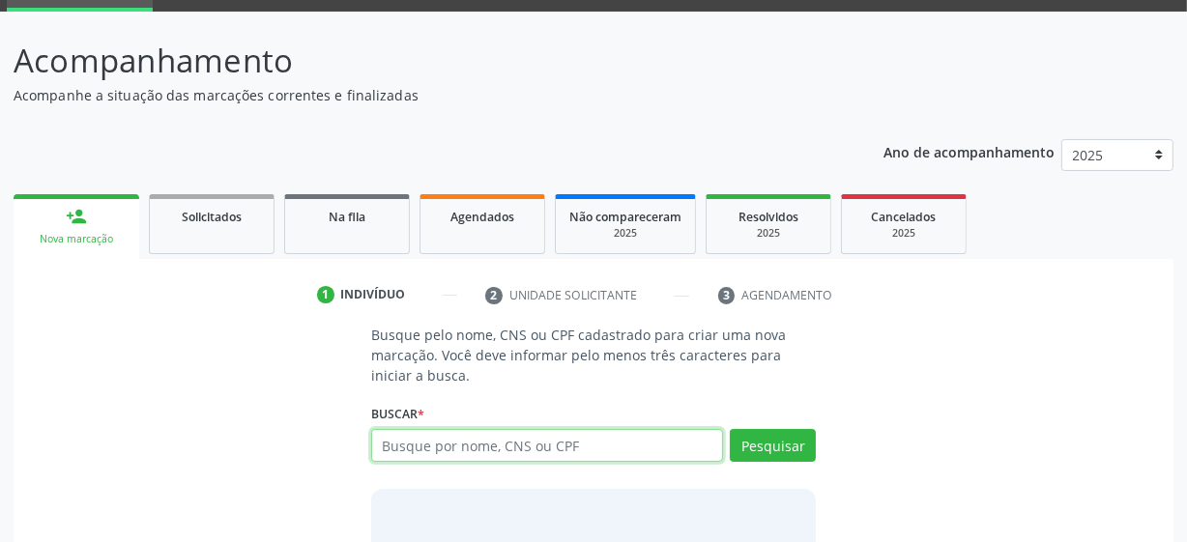
click at [462, 452] on input "text" at bounding box center [547, 445] width 352 height 33
click at [453, 442] on input "text" at bounding box center [547, 445] width 352 height 33
type input "898006208795356"
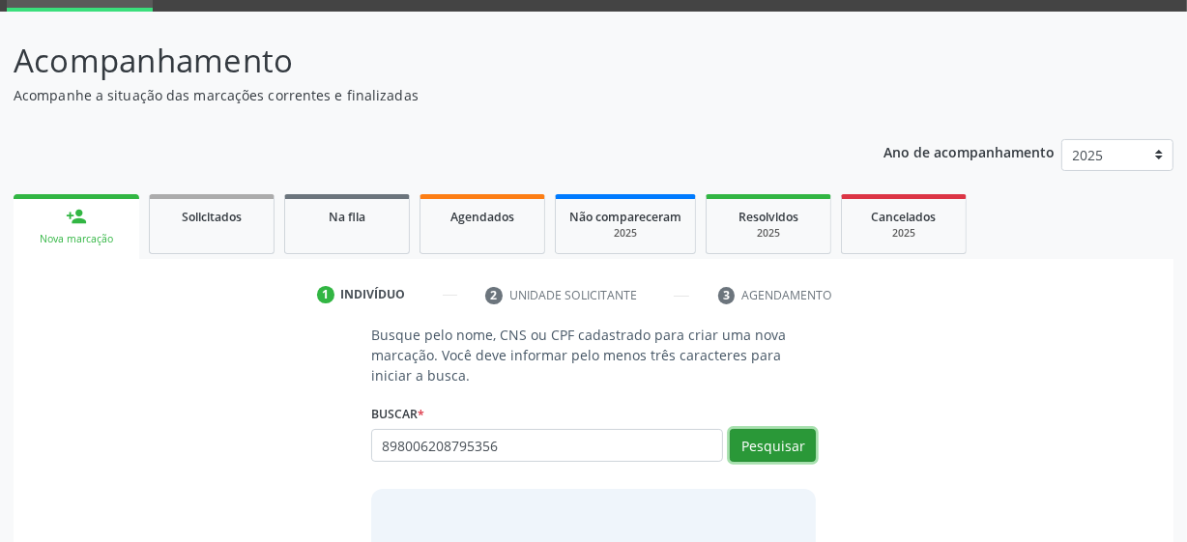
click at [755, 447] on button "Pesquisar" at bounding box center [773, 445] width 86 height 33
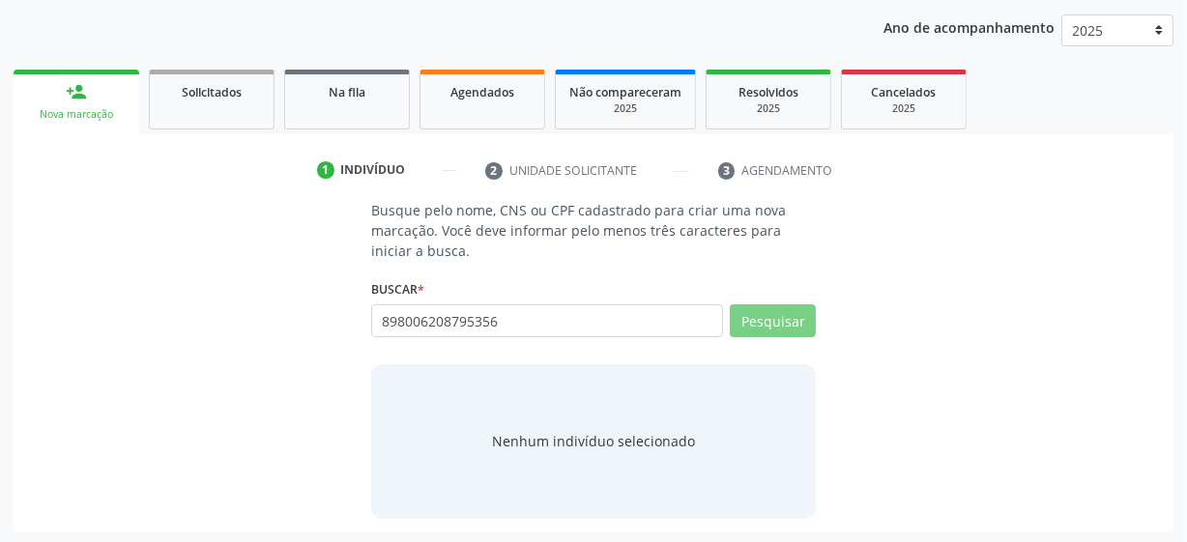
scroll to position [222, 0]
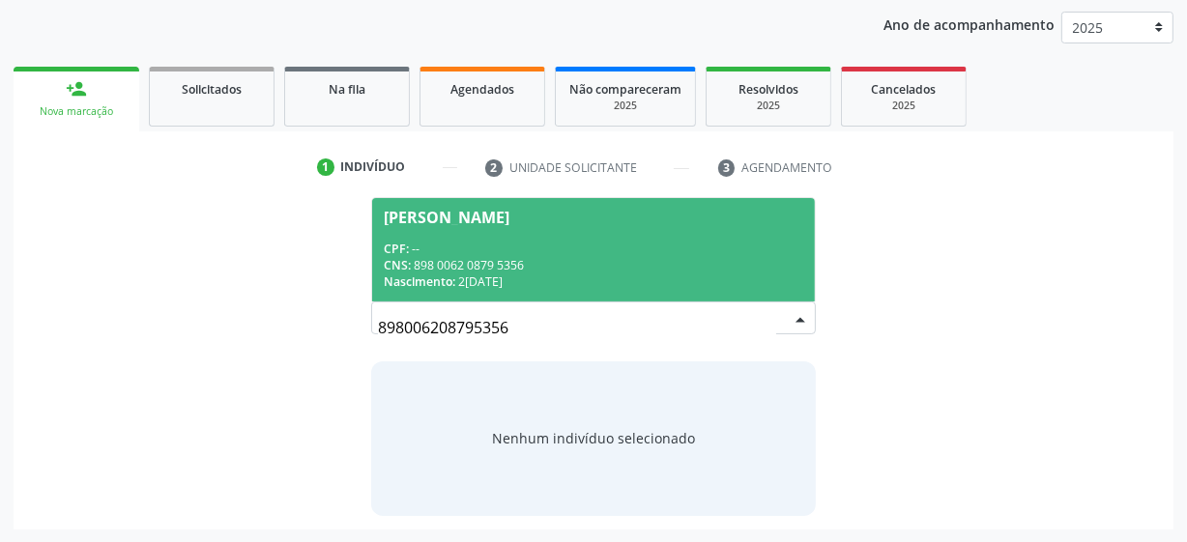
click at [602, 241] on div "CPF: --" at bounding box center [594, 249] width 420 height 16
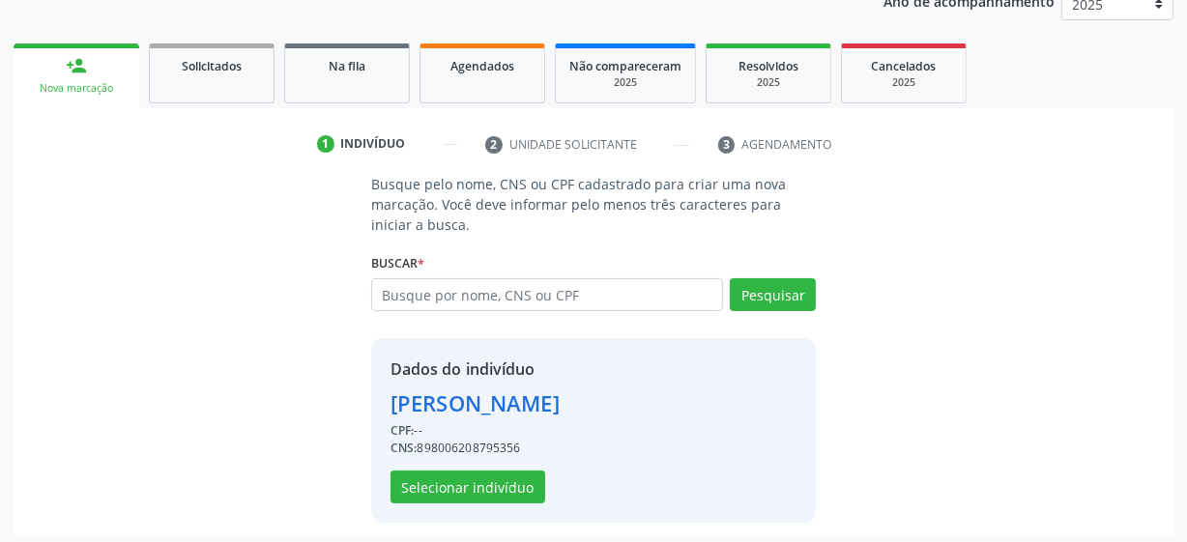
scroll to position [251, 0]
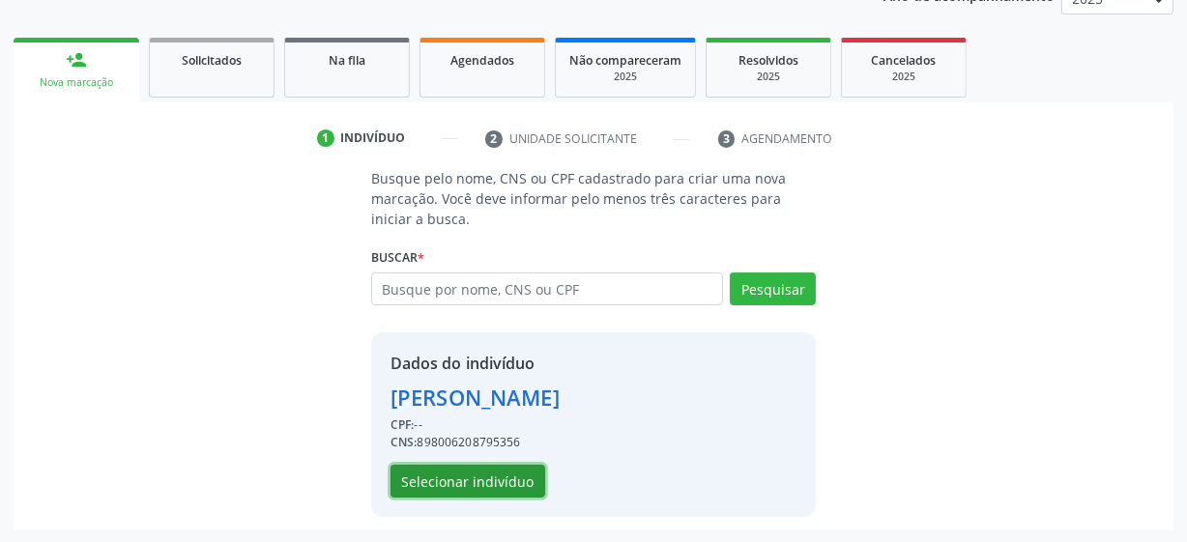
click at [474, 476] on button "Selecionar indivíduo" at bounding box center [468, 481] width 155 height 33
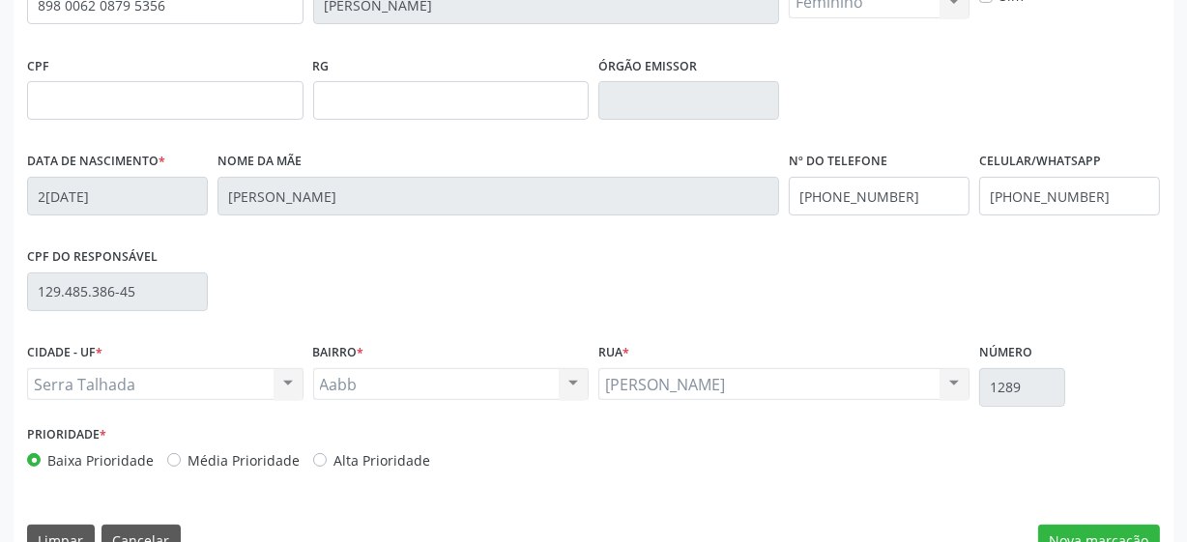
scroll to position [505, 0]
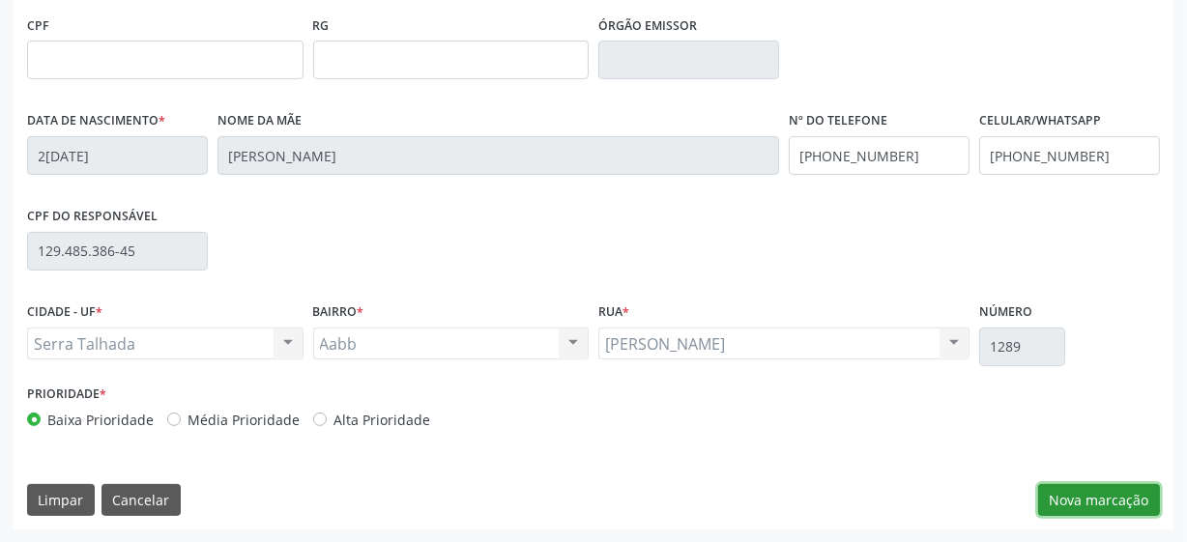
click at [1103, 492] on button "Nova marcação" at bounding box center [1099, 500] width 122 height 33
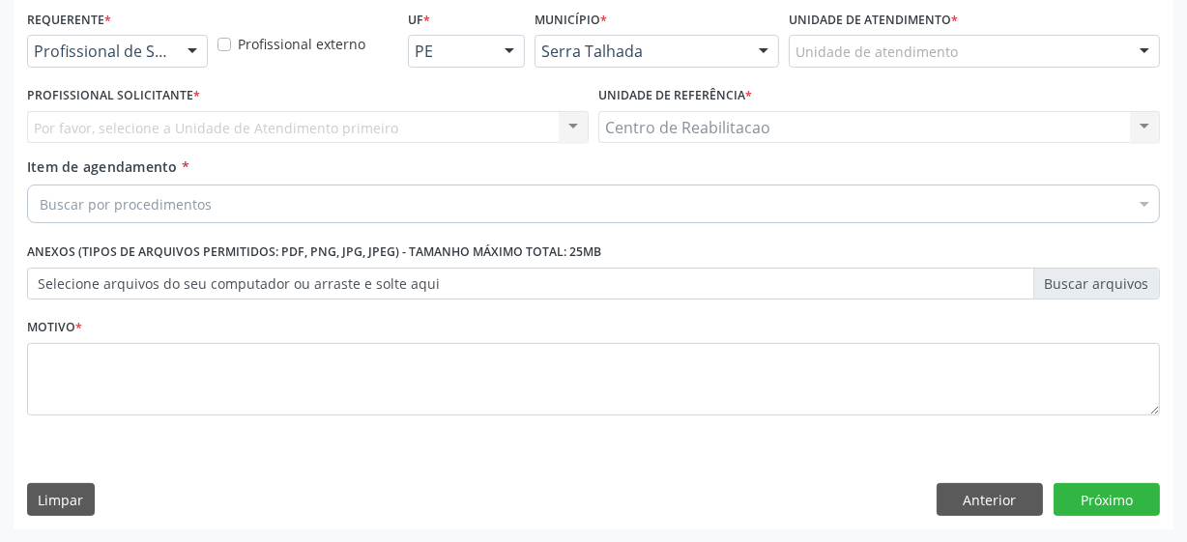
scroll to position [63, 0]
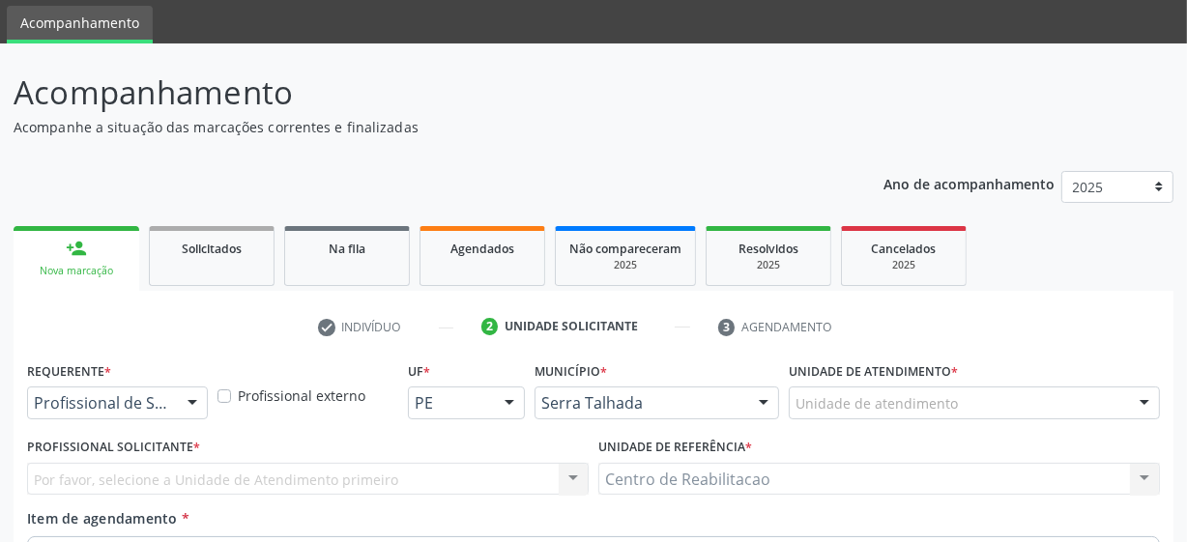
click at [82, 261] on link "person_add Nova marcação" at bounding box center [77, 258] width 126 height 65
click at [106, 257] on link "person_add Nova marcação" at bounding box center [77, 258] width 126 height 65
click at [73, 238] on div "person_add" at bounding box center [76, 248] width 21 height 21
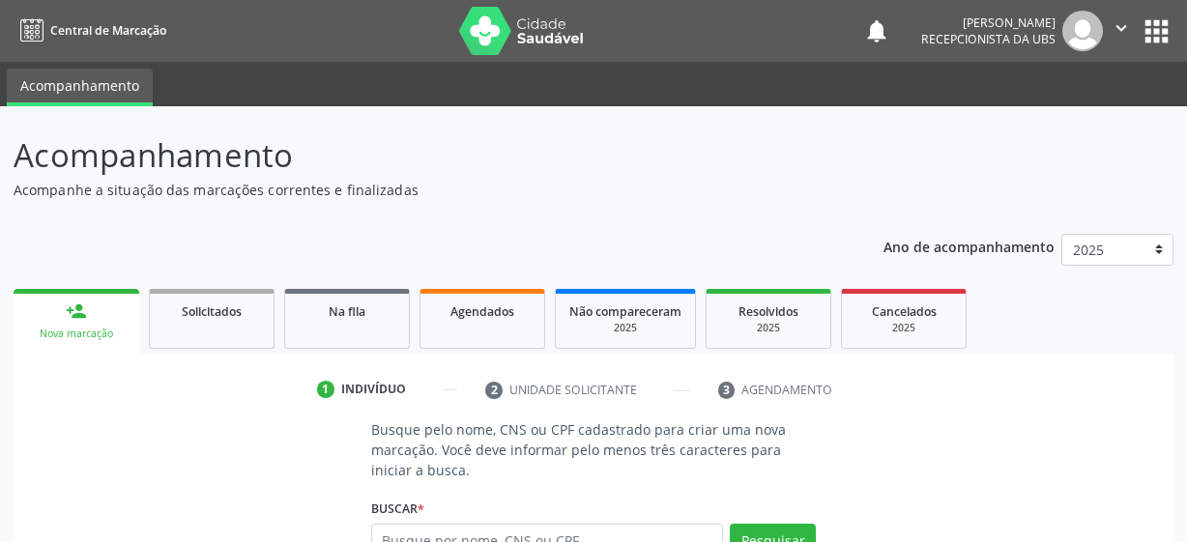
scroll to position [63, 0]
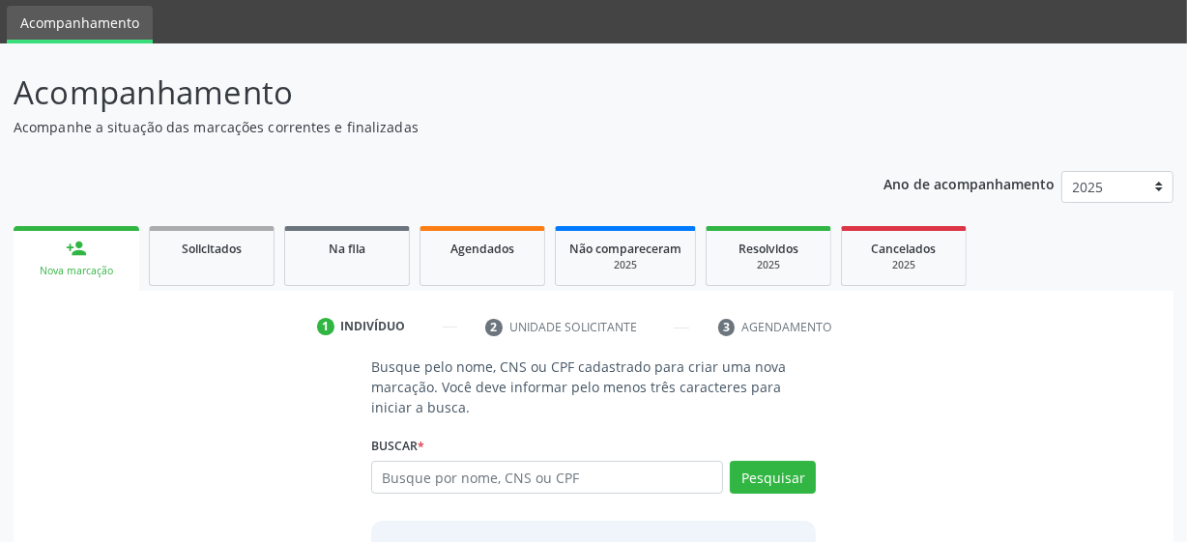
click at [451, 482] on input "text" at bounding box center [547, 477] width 352 height 33
type input "708508397935970"
click at [780, 477] on button "Pesquisar" at bounding box center [773, 477] width 86 height 33
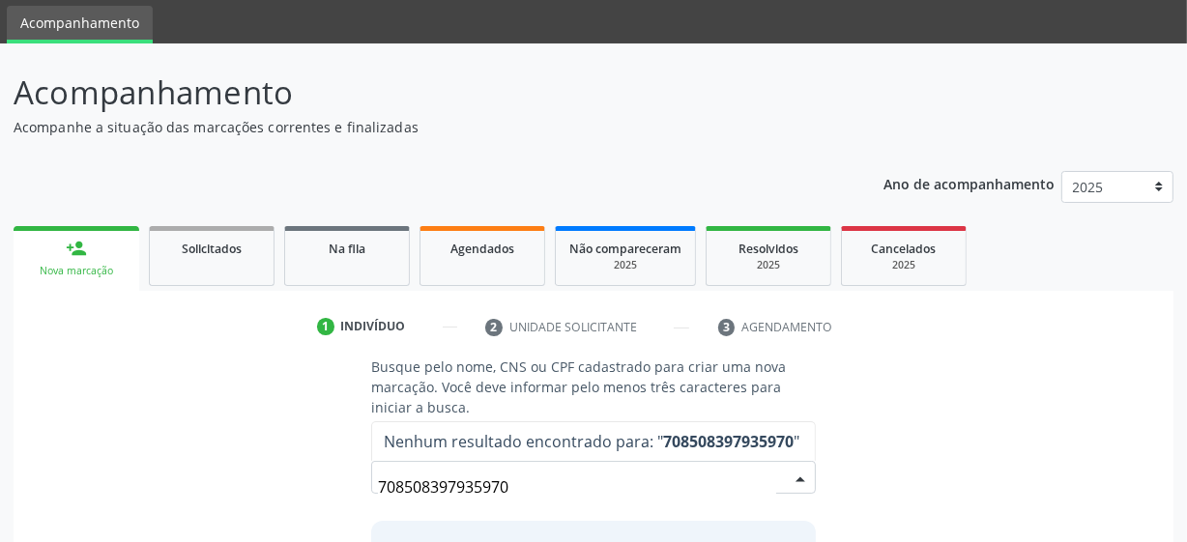
click at [531, 483] on input "708508397935970" at bounding box center [577, 487] width 398 height 39
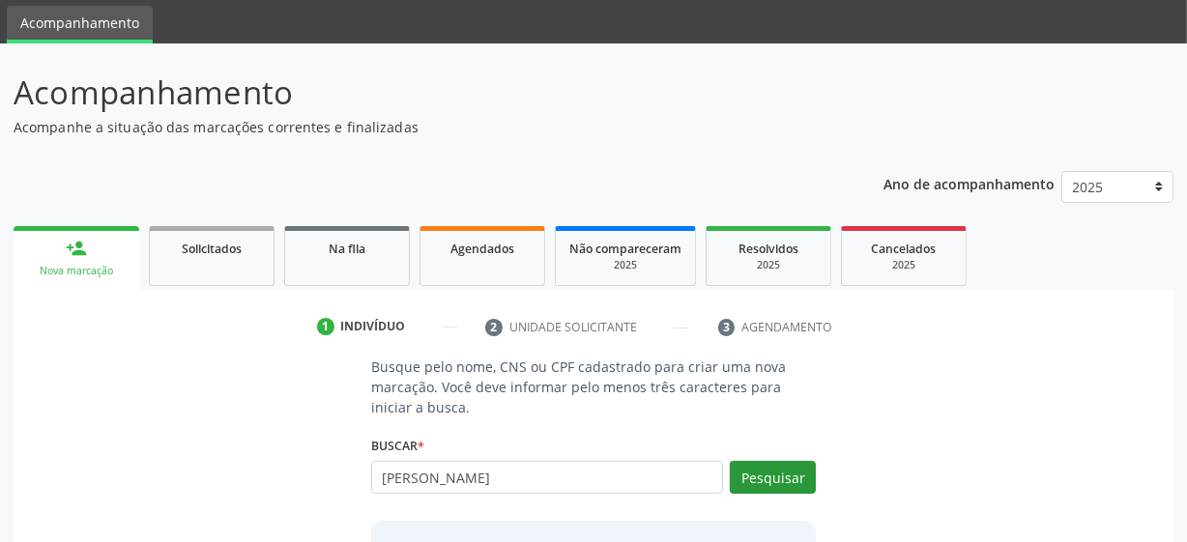
type input "romao gabriel lima monteiro"
click at [777, 479] on button "Pesquisar" at bounding box center [773, 477] width 86 height 33
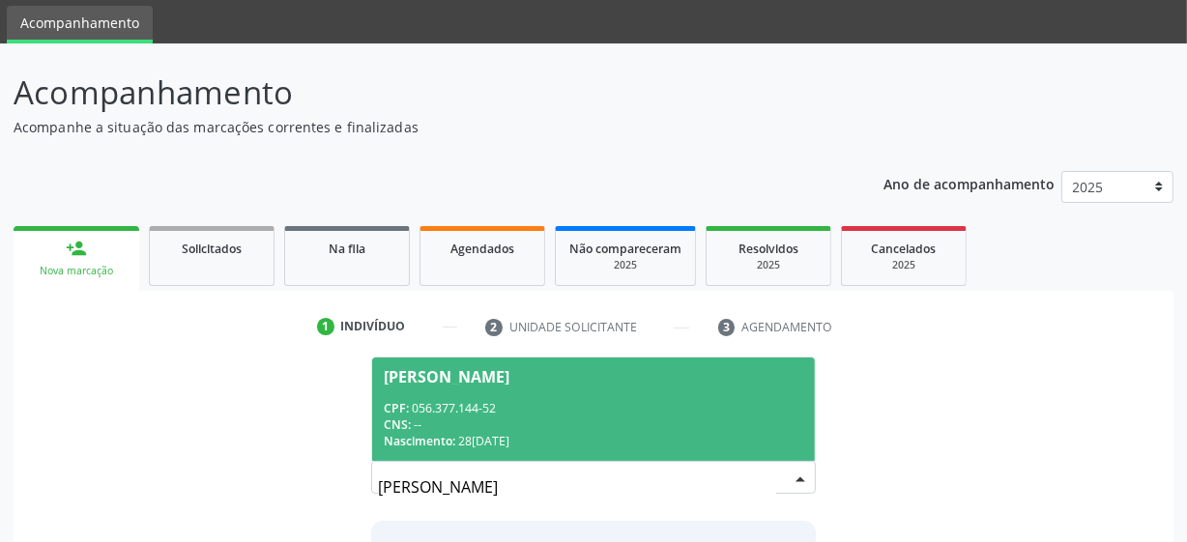
click at [509, 377] on div "Romao Gabriel Lima Monteiro" at bounding box center [447, 376] width 126 height 15
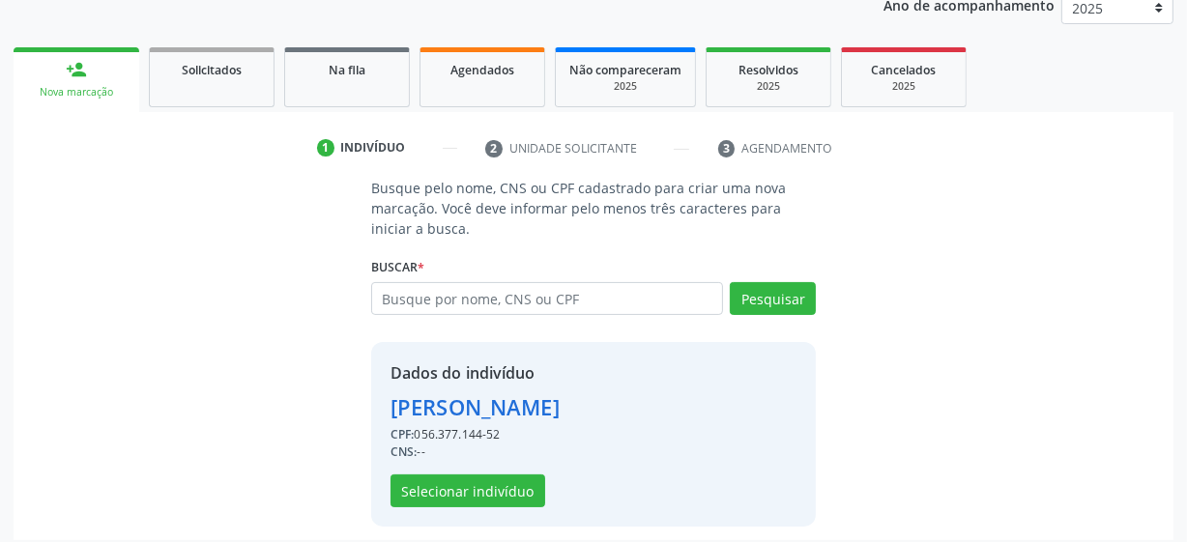
scroll to position [251, 0]
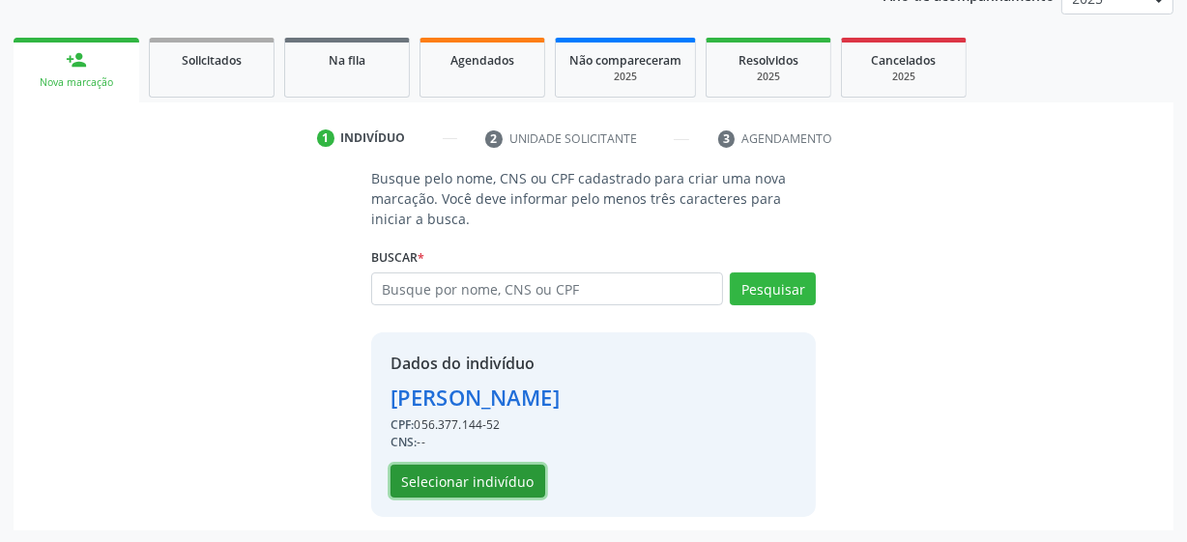
click at [478, 483] on button "Selecionar indivíduo" at bounding box center [468, 481] width 155 height 33
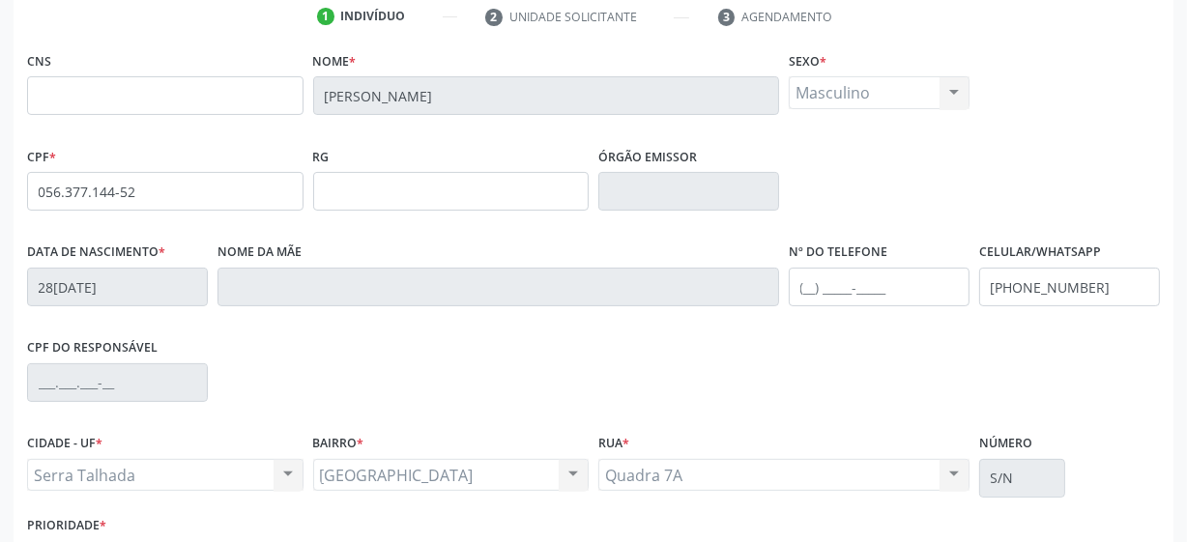
scroll to position [505, 0]
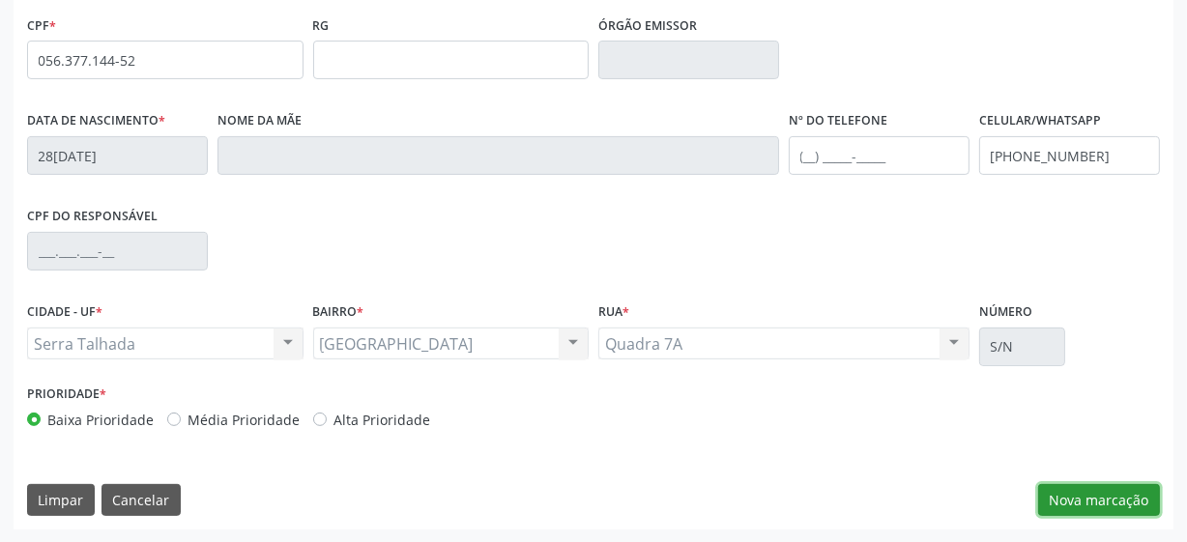
click at [1062, 509] on button "Nova marcação" at bounding box center [1099, 500] width 122 height 33
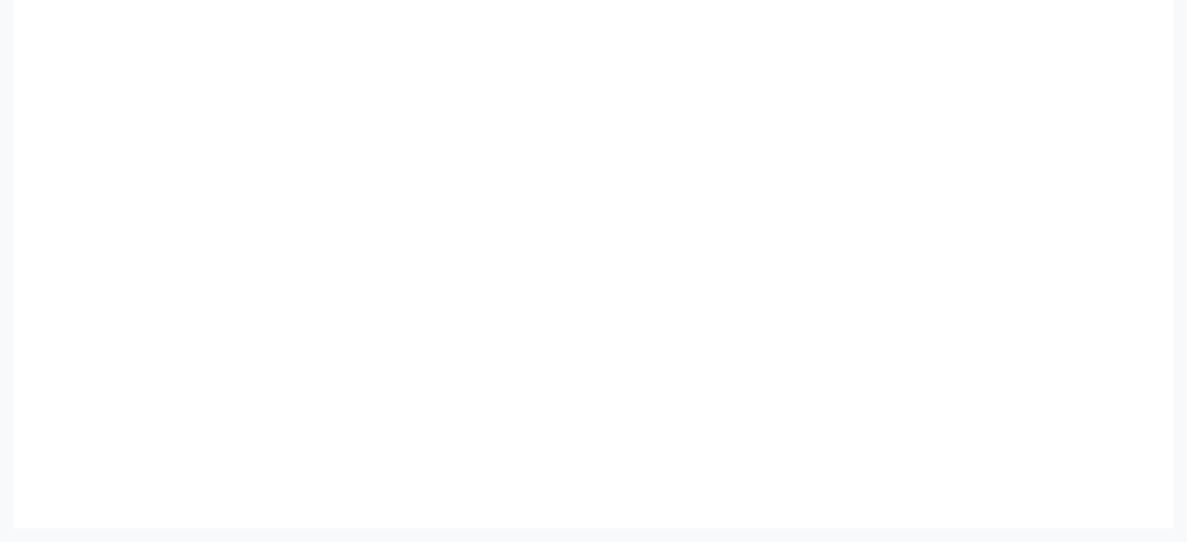
scroll to position [415, 0]
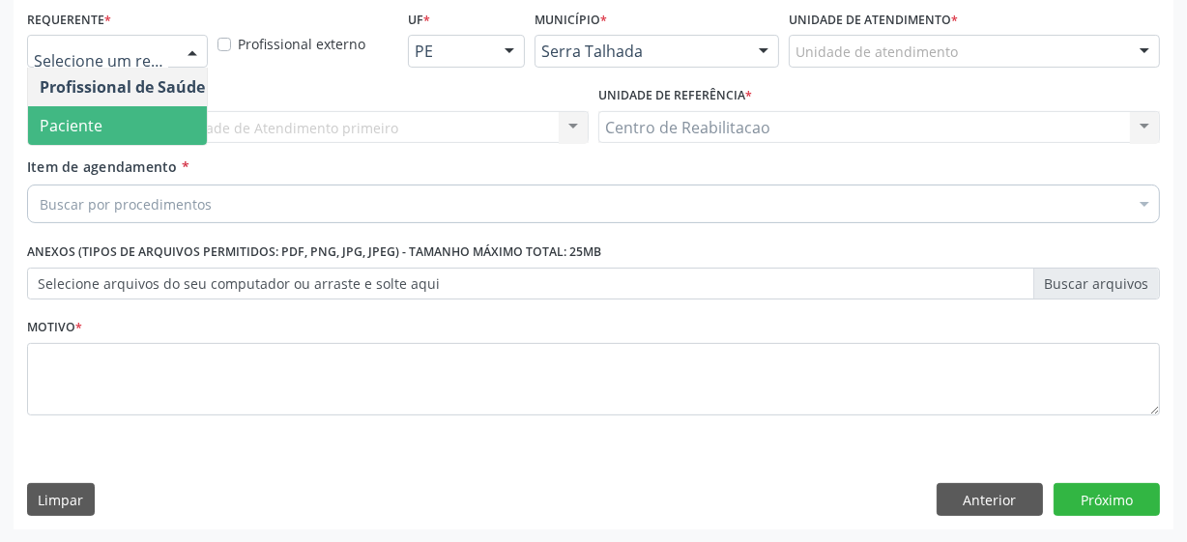
click at [115, 127] on span "Paciente" at bounding box center [122, 125] width 189 height 39
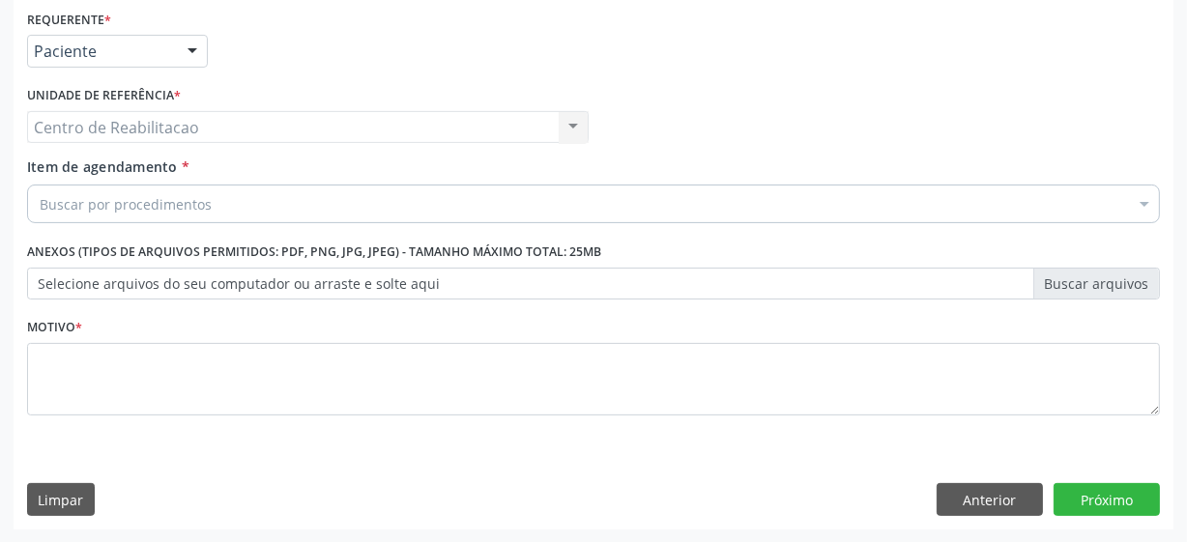
click at [221, 205] on div "Buscar por procedimentos" at bounding box center [593, 204] width 1133 height 39
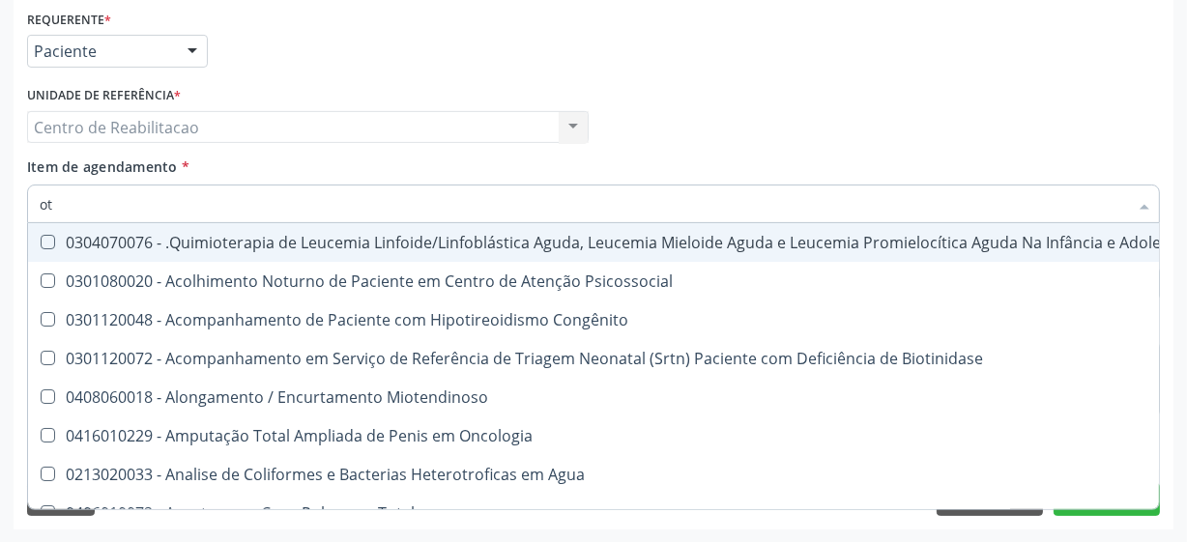
type input "o"
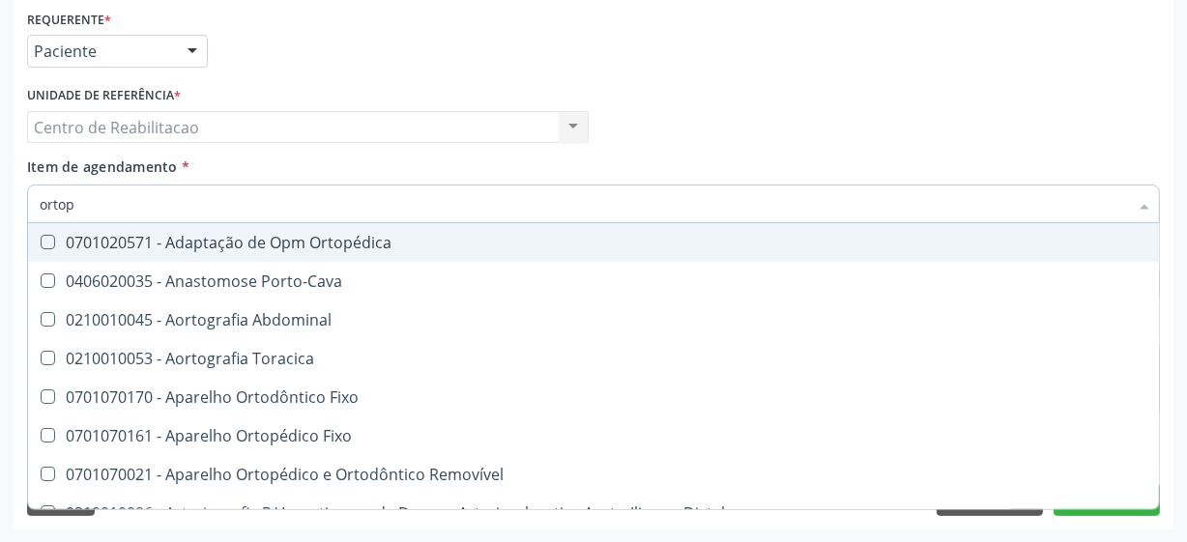
type input "ortope"
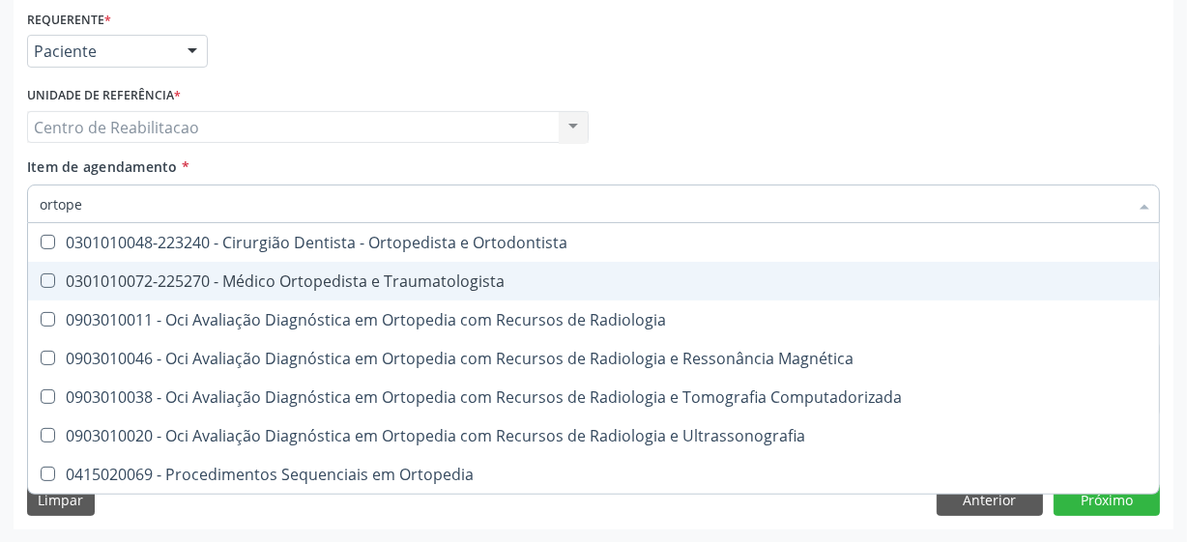
click at [41, 277] on Traumatologista at bounding box center [48, 281] width 15 height 15
click at [40, 277] on Traumatologista "checkbox" at bounding box center [34, 281] width 13 height 13
checkbox Traumatologista "true"
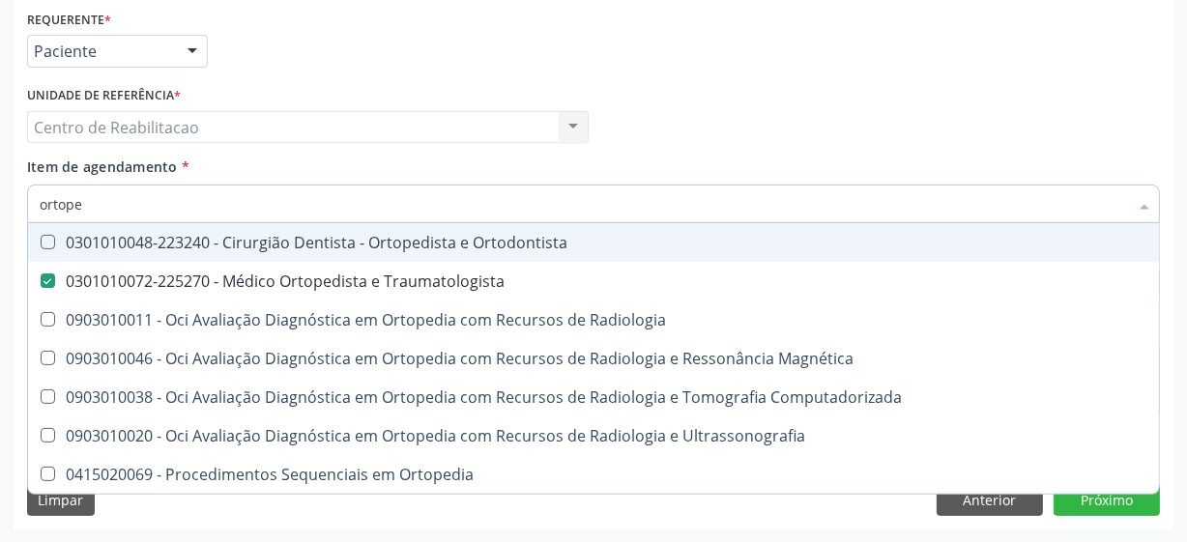
click at [689, 115] on div "Profissional Solicitante Por favor, selecione a Unidade de Atendimento primeiro…" at bounding box center [593, 118] width 1143 height 75
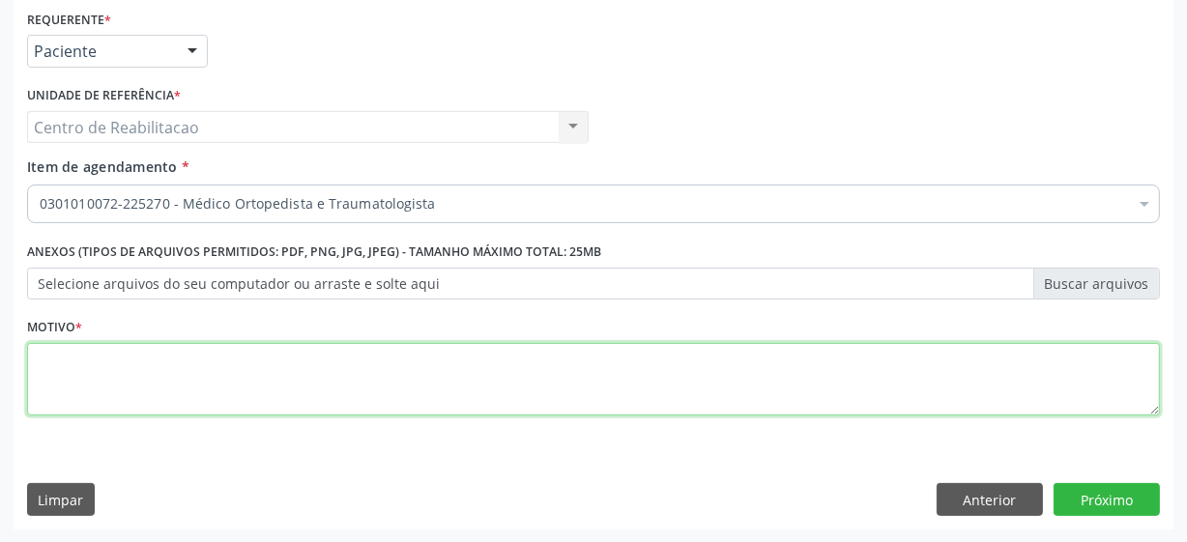
click at [300, 385] on textarea at bounding box center [593, 379] width 1133 height 73
type textarea "***"
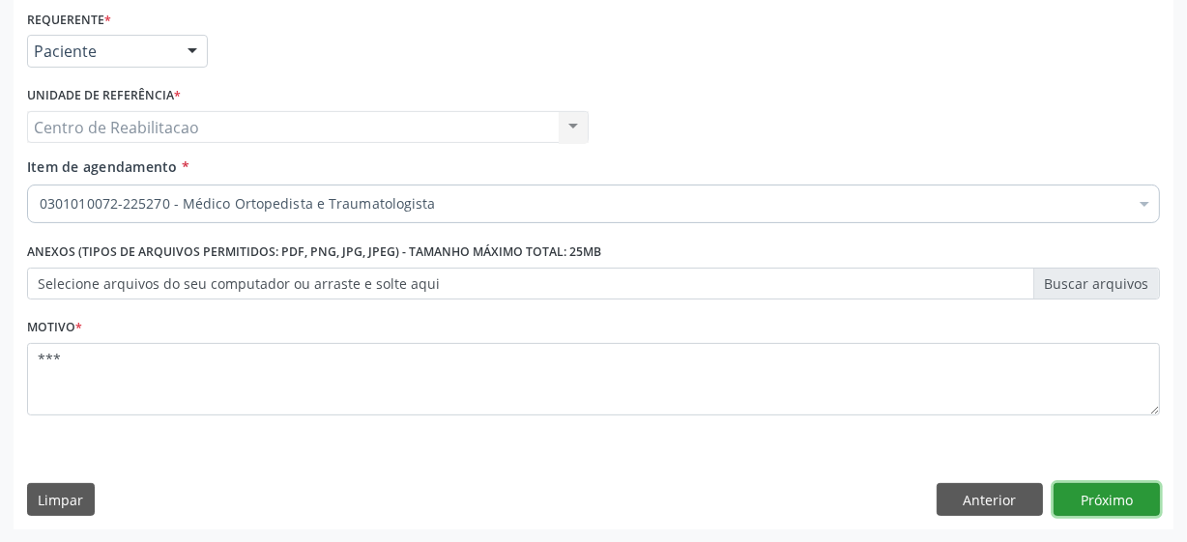
click at [1121, 494] on button "Próximo" at bounding box center [1107, 499] width 106 height 33
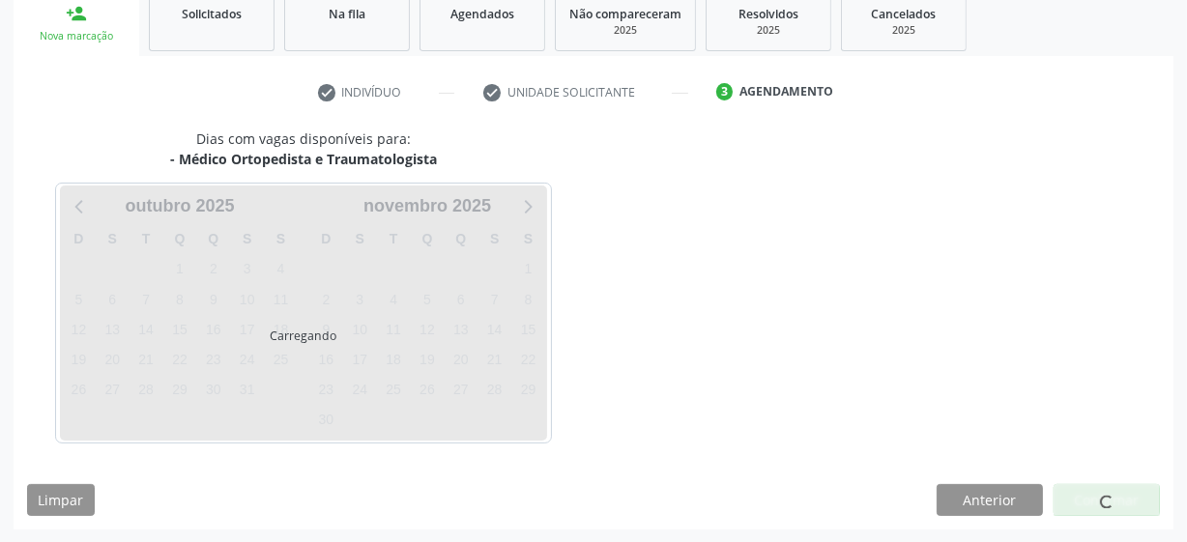
scroll to position [355, 0]
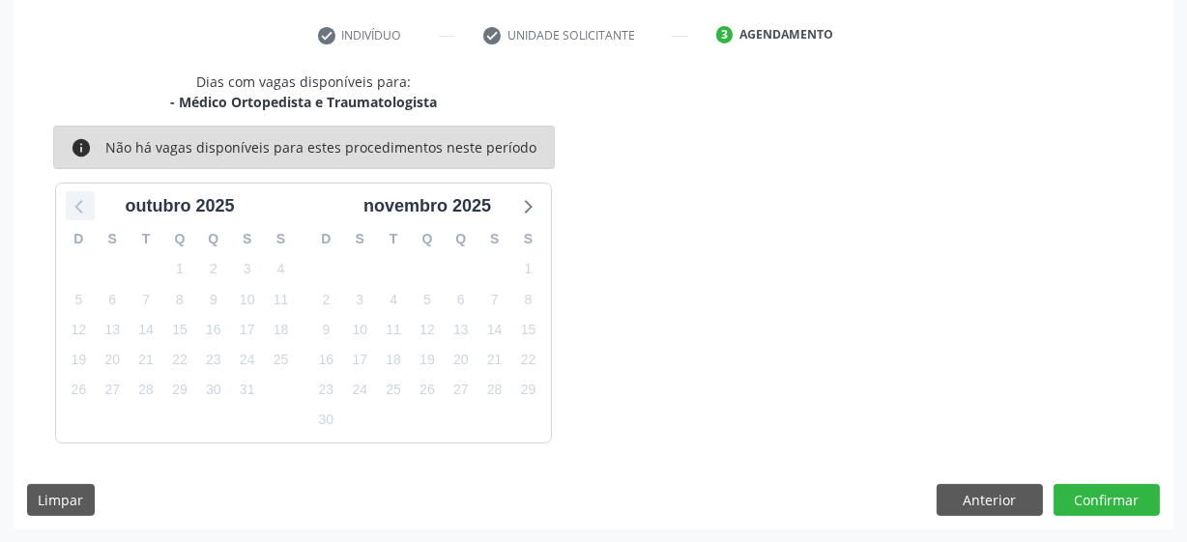
click at [81, 205] on icon at bounding box center [80, 205] width 25 height 25
click at [81, 207] on icon at bounding box center [80, 205] width 25 height 25
click at [524, 208] on icon at bounding box center [526, 205] width 25 height 25
click at [532, 212] on icon at bounding box center [526, 205] width 25 height 25
click at [969, 488] on button "Anterior" at bounding box center [990, 500] width 106 height 33
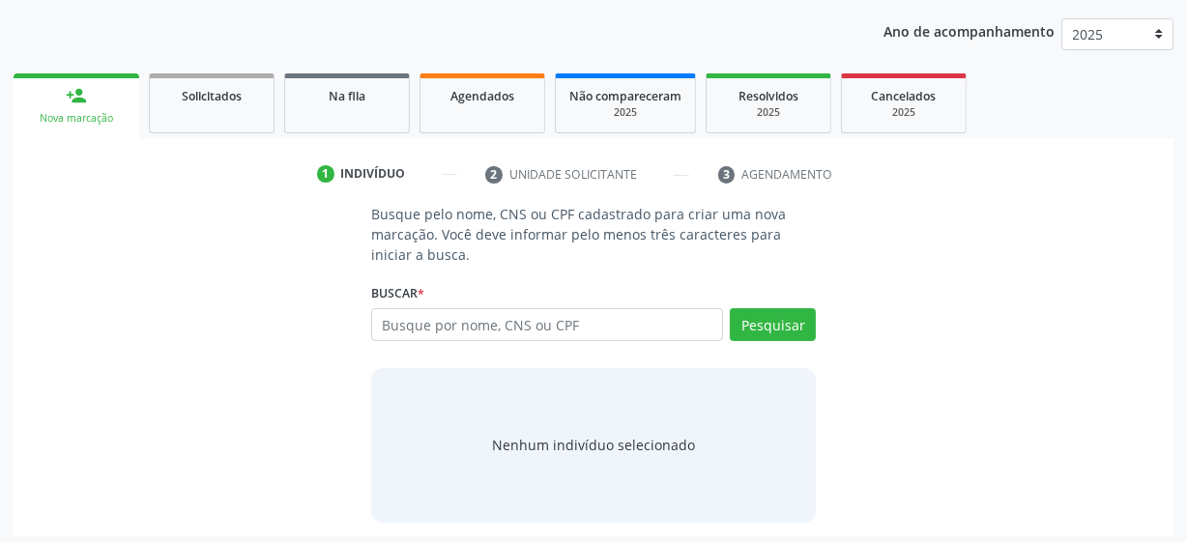
scroll to position [222, 0]
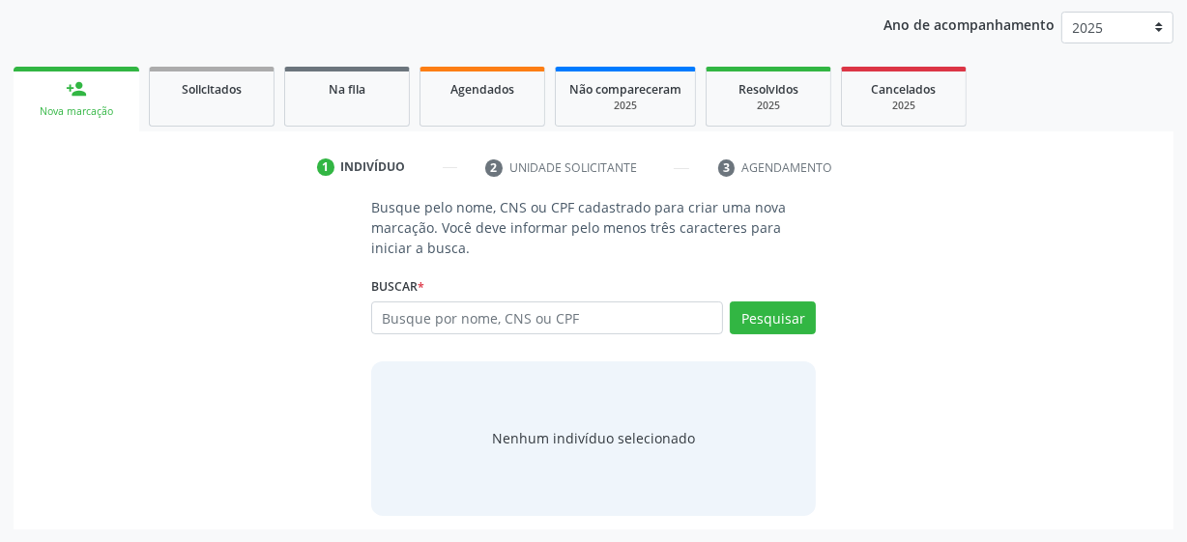
click at [463, 317] on input "text" at bounding box center [547, 318] width 352 height 33
type input "romao gabriel lima monteiro"
click at [783, 323] on button "Pesquisar" at bounding box center [773, 318] width 86 height 33
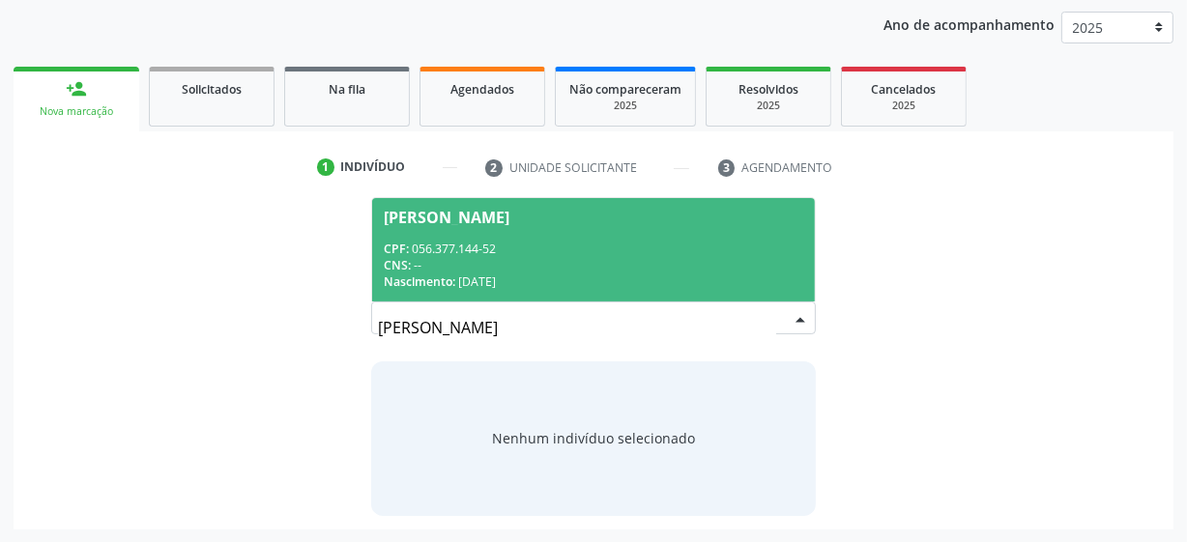
click at [479, 223] on div "Romao Gabriel Lima Monteiro" at bounding box center [447, 217] width 126 height 15
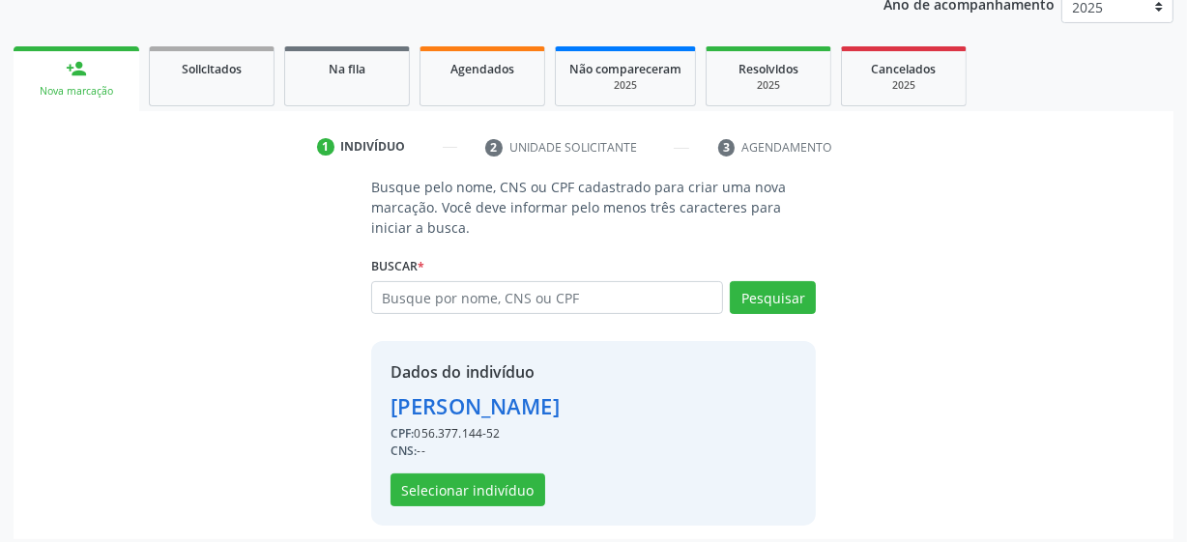
scroll to position [251, 0]
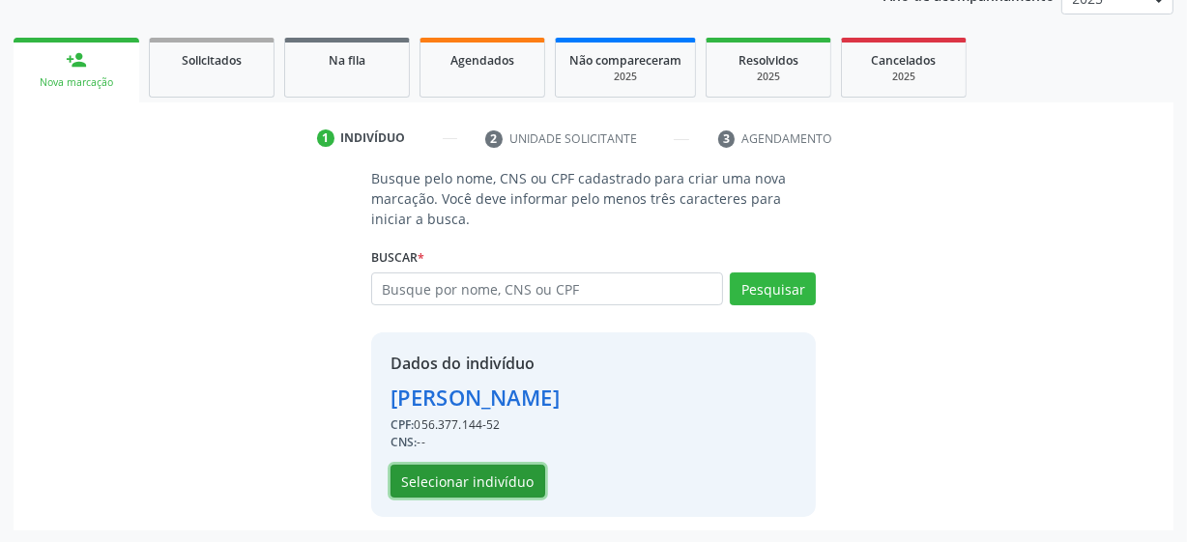
click at [416, 477] on button "Selecionar indivíduo" at bounding box center [468, 481] width 155 height 33
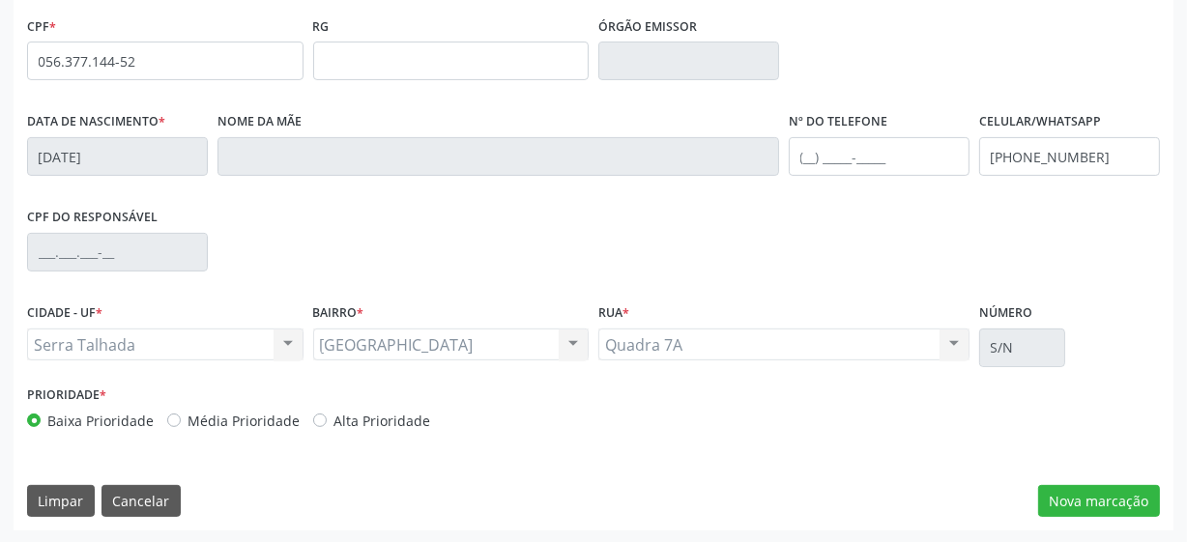
scroll to position [505, 0]
click at [1050, 495] on button "Nova marcação" at bounding box center [1099, 500] width 122 height 33
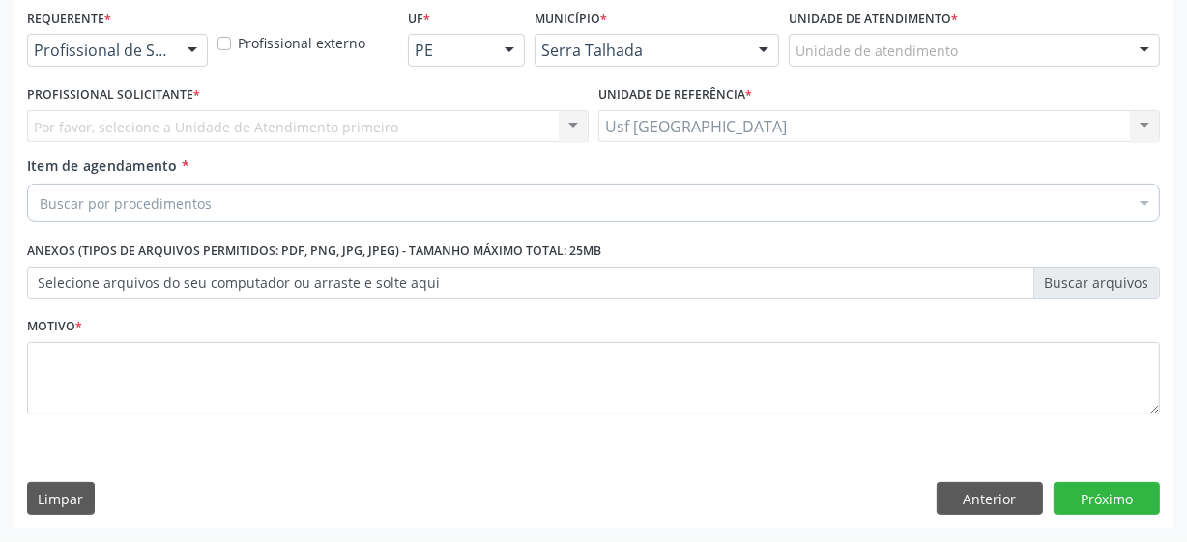
scroll to position [415, 0]
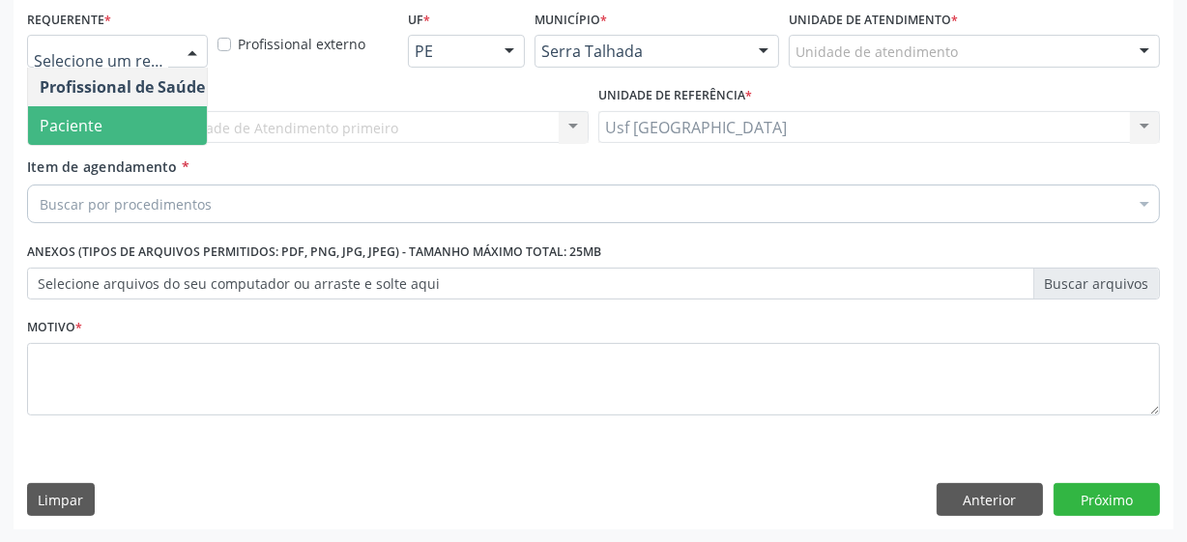
click at [125, 122] on span "Paciente" at bounding box center [122, 125] width 189 height 39
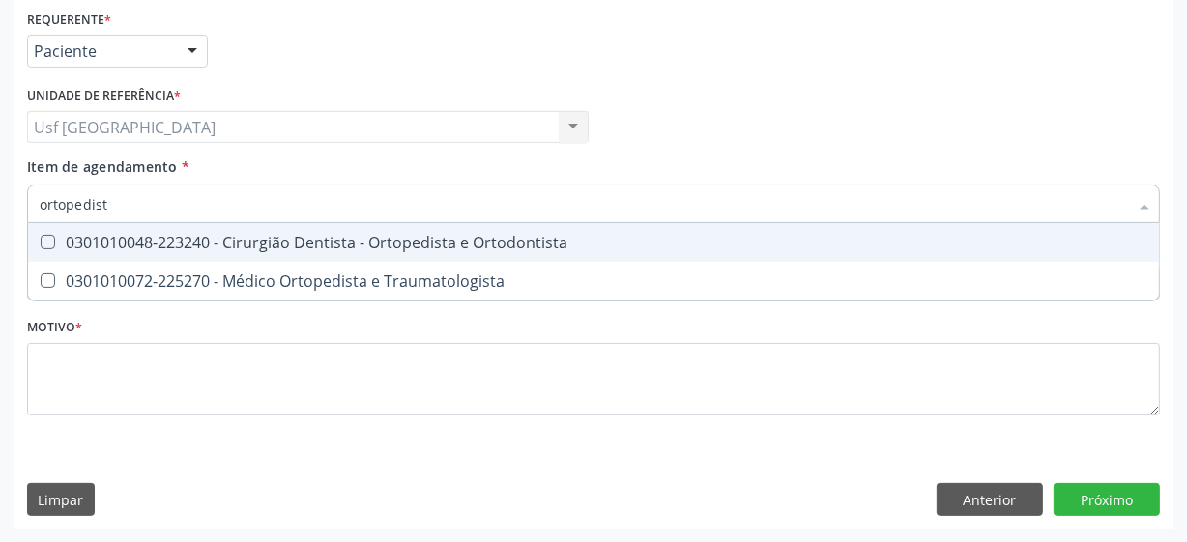
type input "ortopedista"
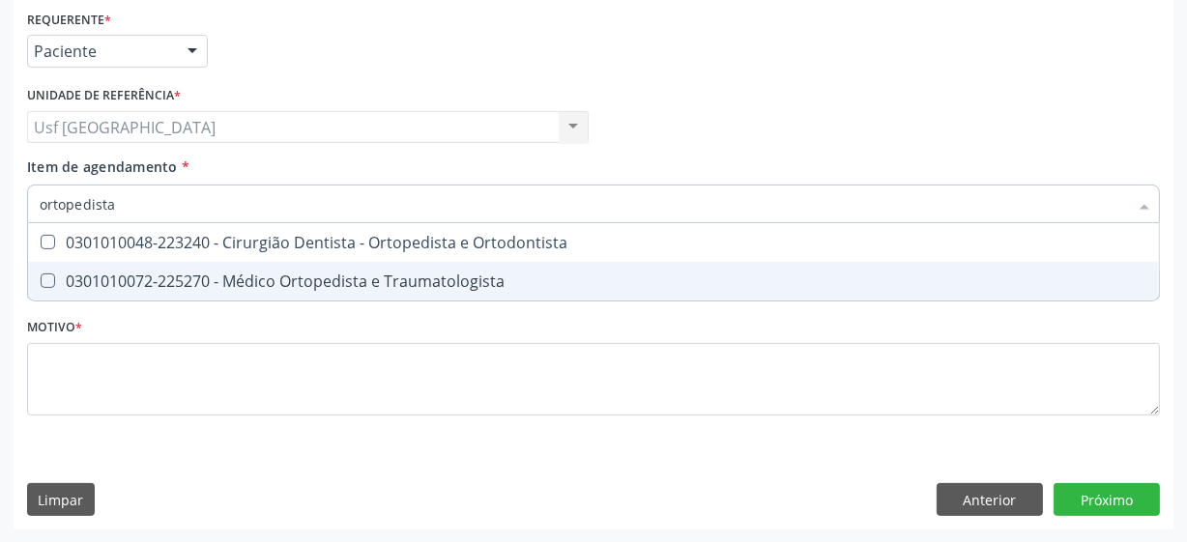
click at [44, 279] on Traumatologista at bounding box center [48, 281] width 15 height 15
click at [41, 279] on Traumatologista "checkbox" at bounding box center [34, 281] width 13 height 13
checkbox Traumatologista "true"
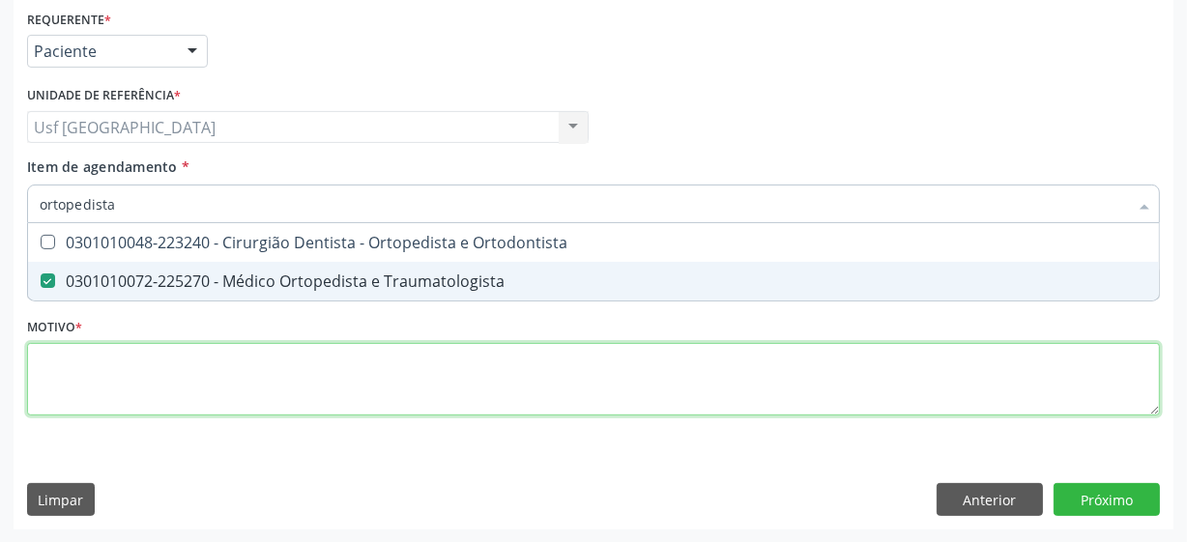
click at [135, 400] on div "Requerente * Paciente Profissional de Saúde Paciente Nenhum resultado encontrad…" at bounding box center [593, 224] width 1133 height 438
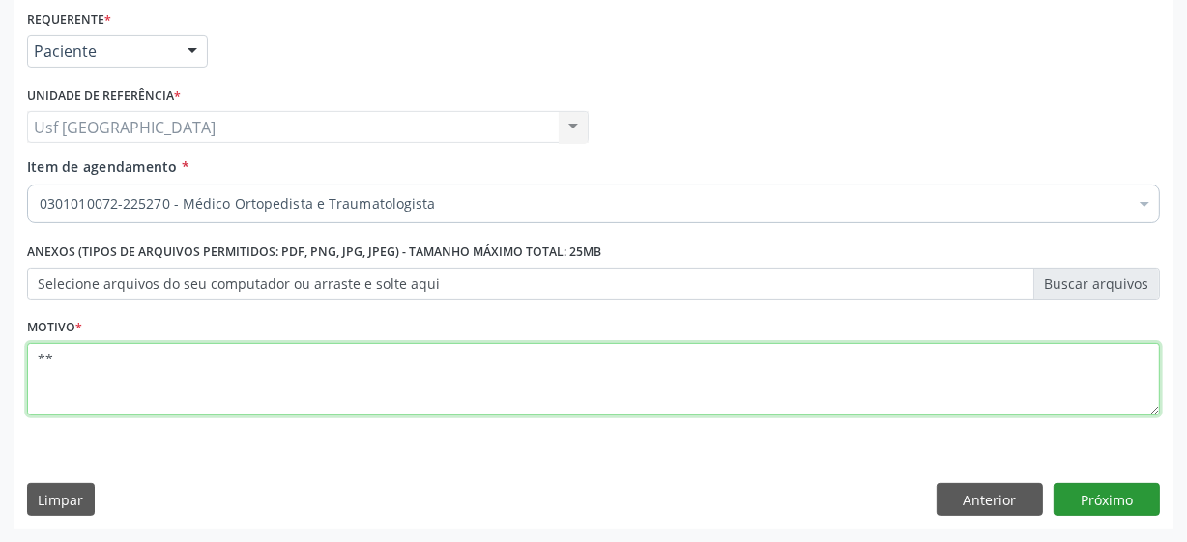
type textarea "**"
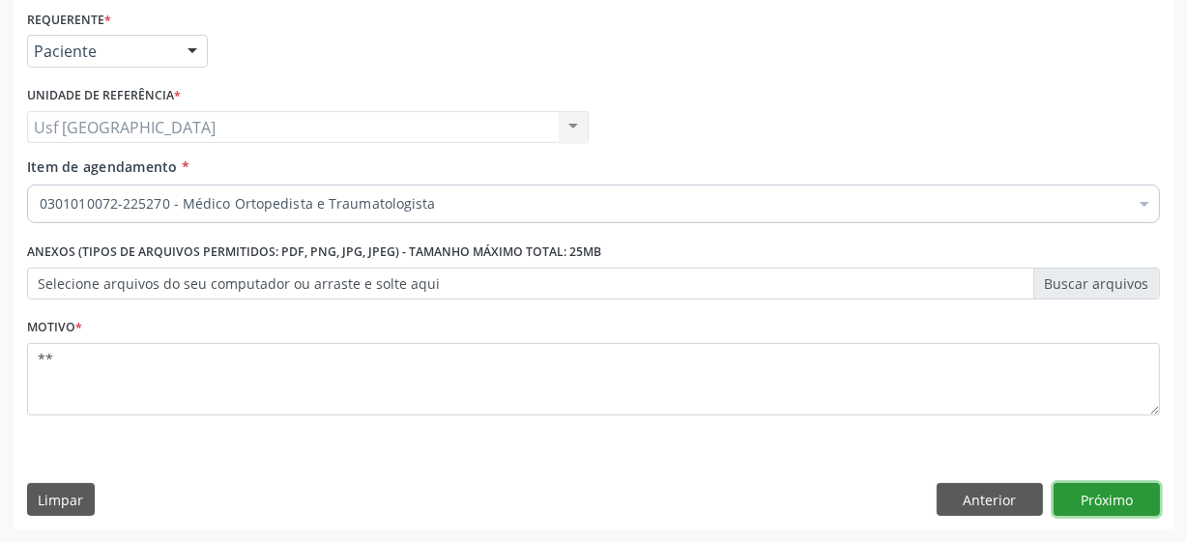
click at [1101, 503] on button "Próximo" at bounding box center [1107, 499] width 106 height 33
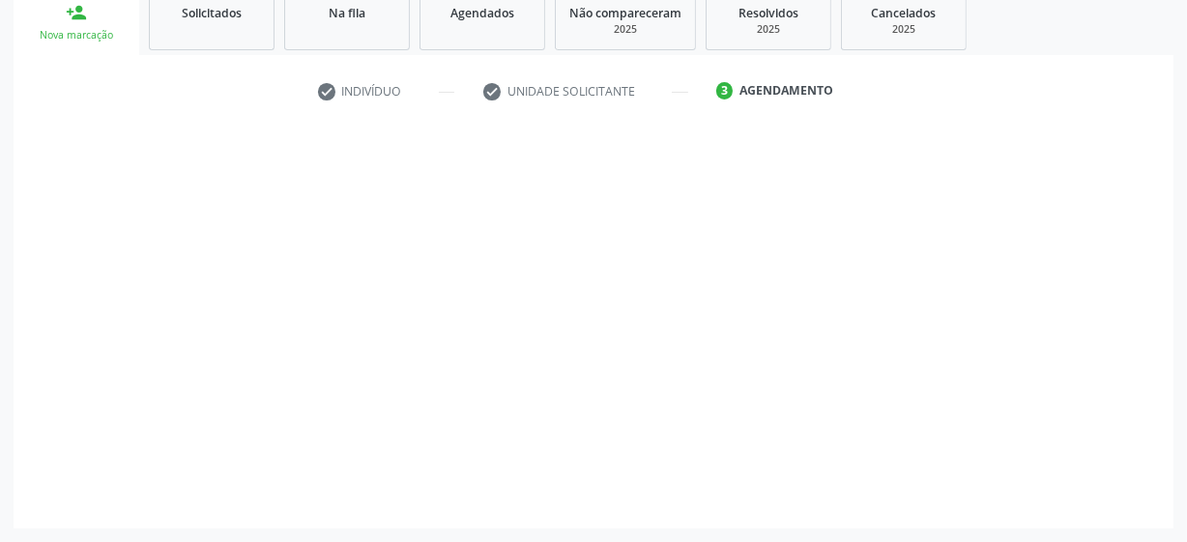
scroll to position [298, 0]
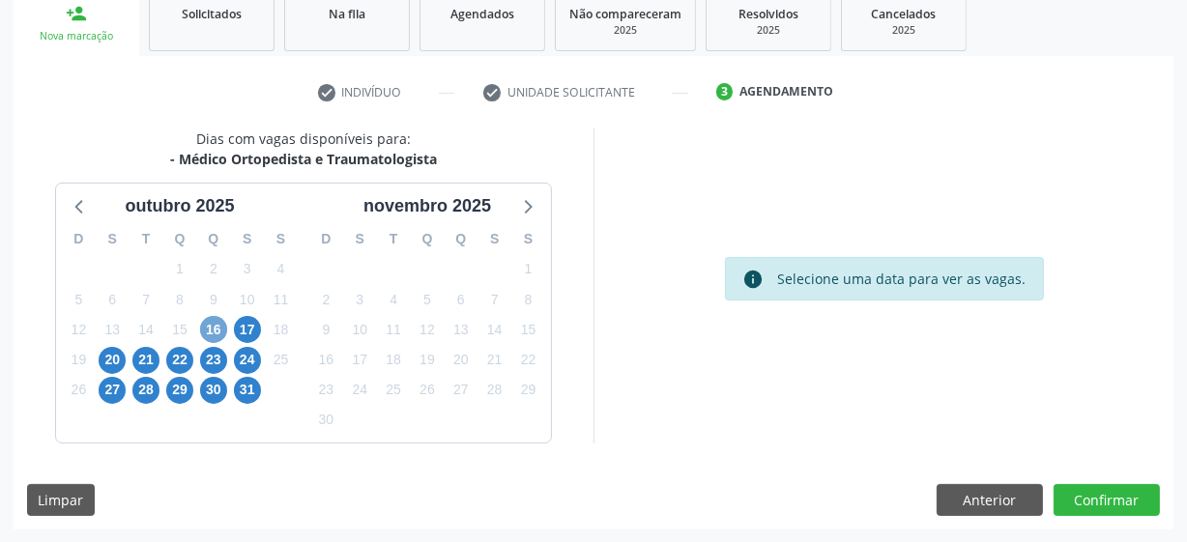
click at [213, 320] on span "16" at bounding box center [213, 329] width 27 height 27
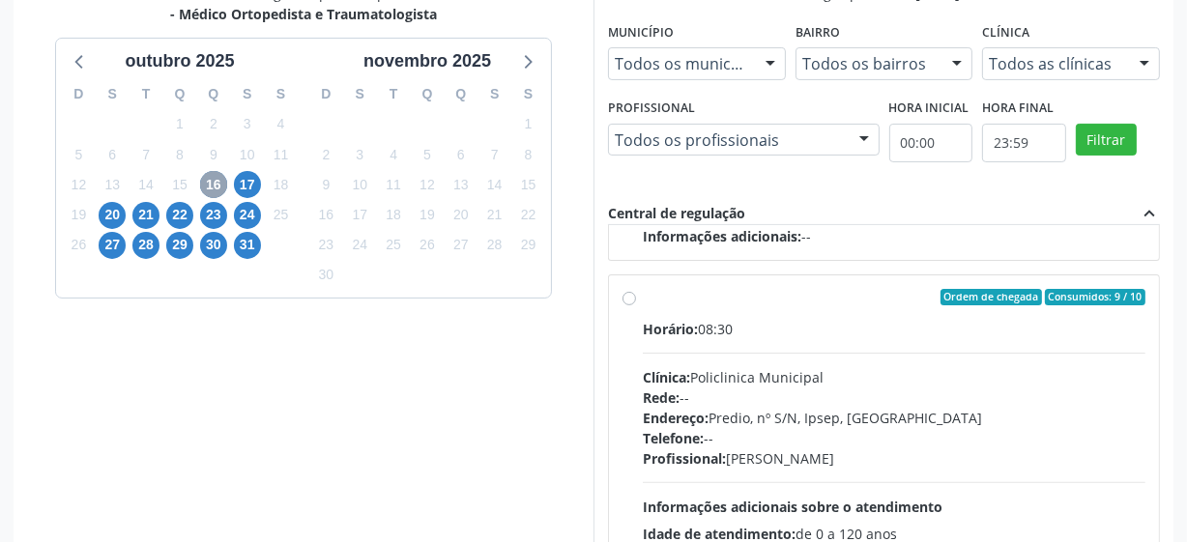
scroll to position [474, 0]
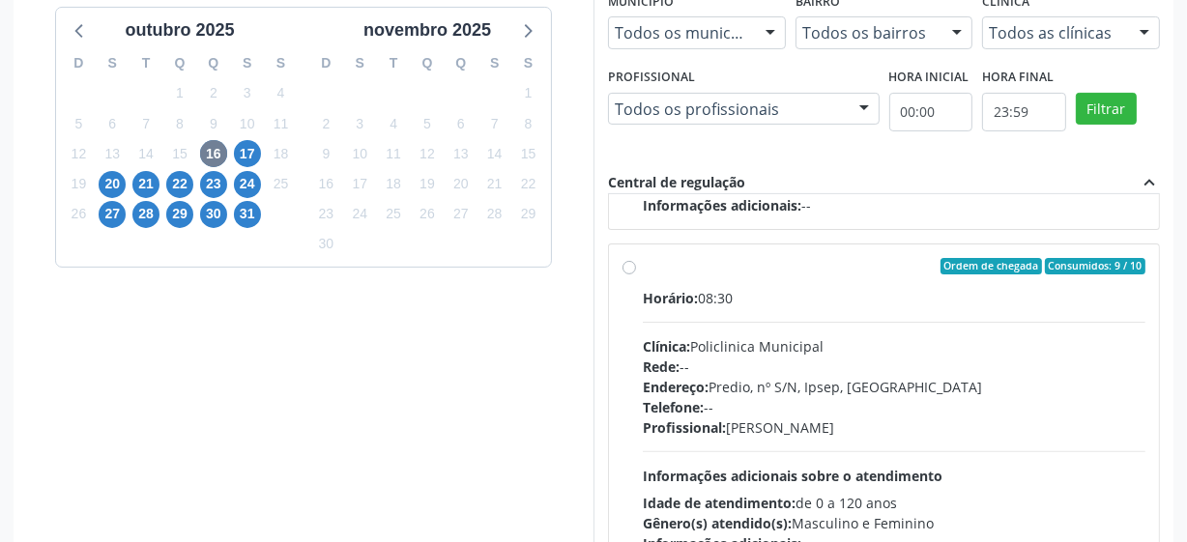
click at [643, 263] on label "Ordem de chegada Consumidos: 9 / 10 Horário: 08:30 Clínica: Policlinica Municip…" at bounding box center [894, 406] width 503 height 297
click at [631, 263] on input "Ordem de chegada Consumidos: 9 / 10 Horário: 08:30 Clínica: Policlinica Municip…" at bounding box center [630, 266] width 14 height 17
radio input "true"
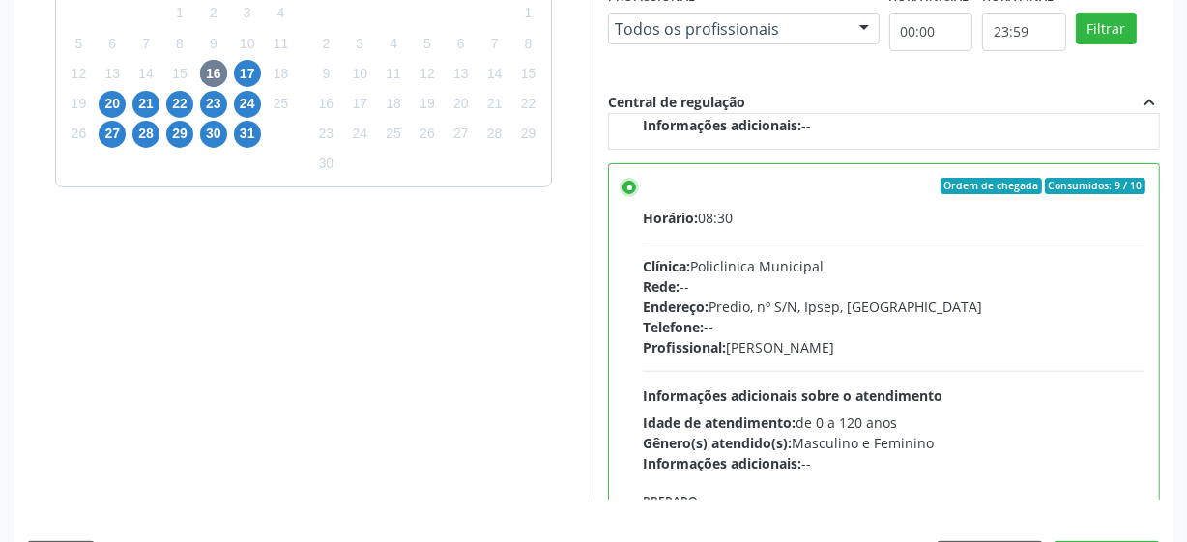
scroll to position [611, 0]
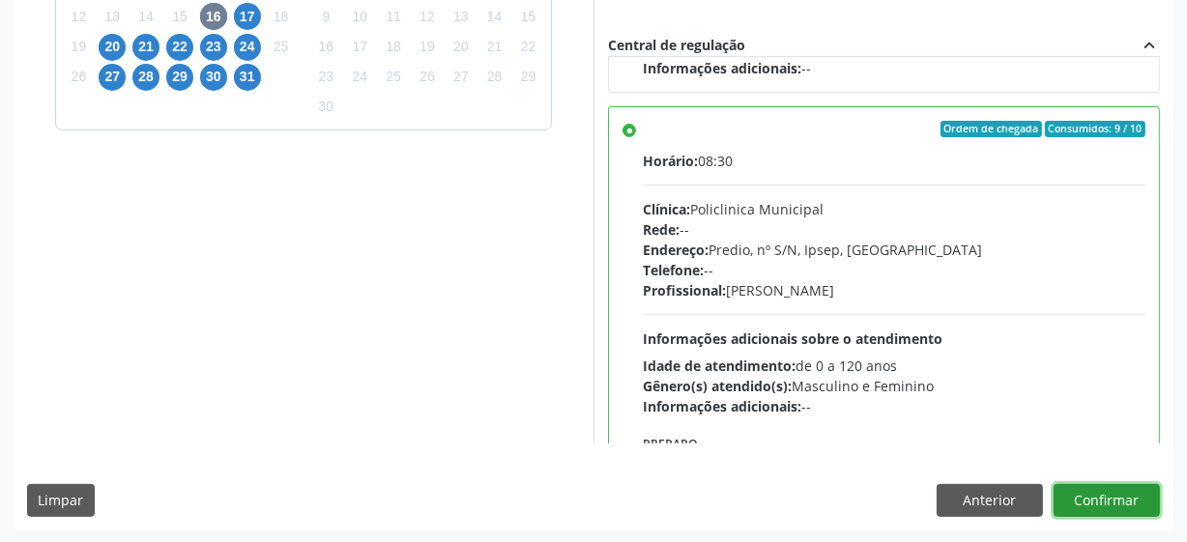
click at [1102, 491] on button "Confirmar" at bounding box center [1107, 500] width 106 height 33
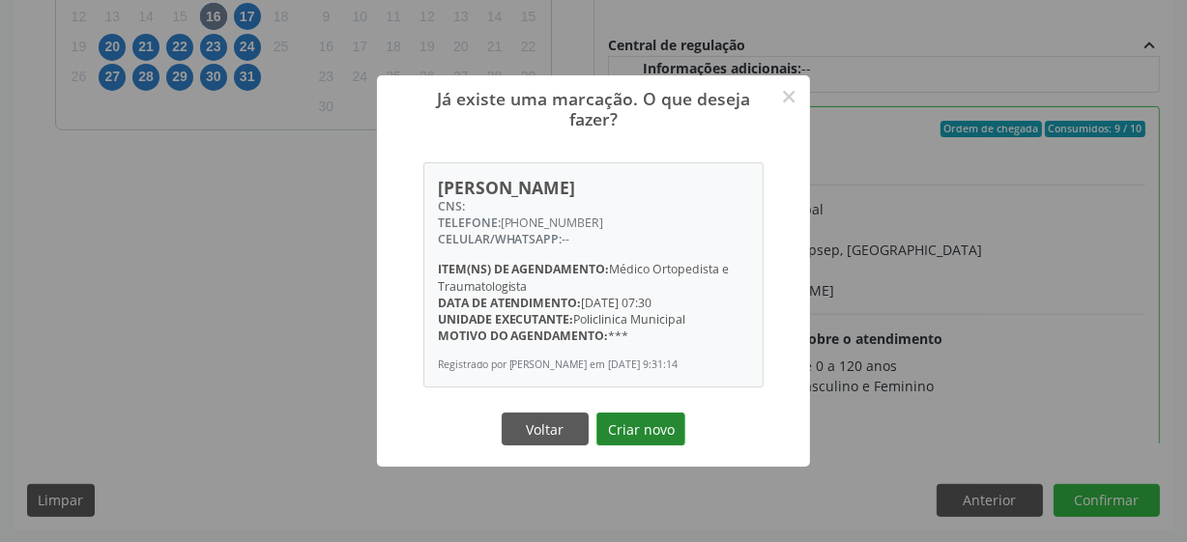
click at [628, 428] on button "Criar novo" at bounding box center [640, 429] width 89 height 33
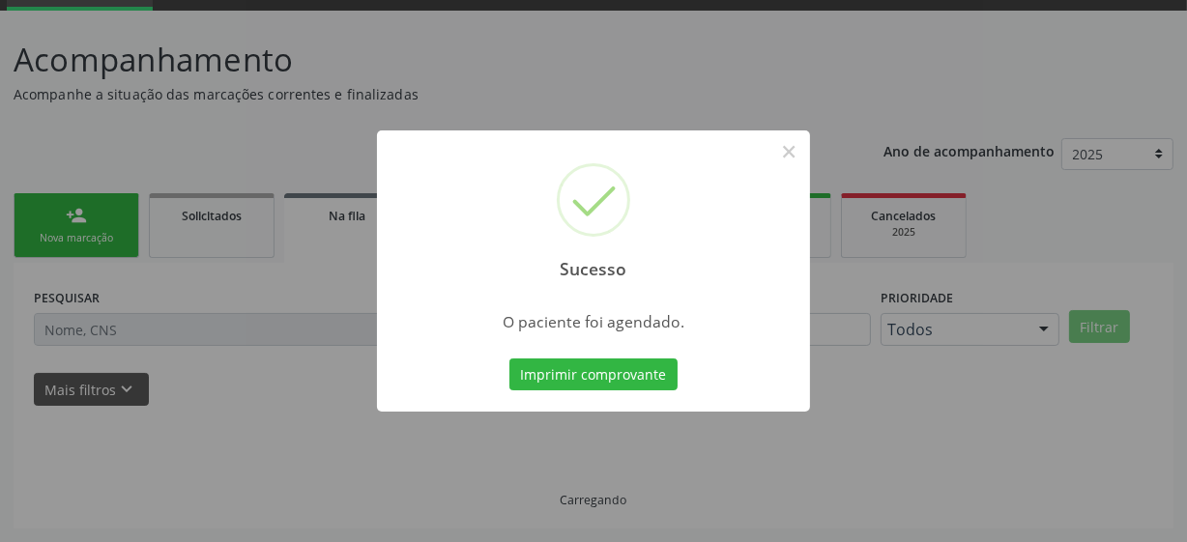
scroll to position [95, 0]
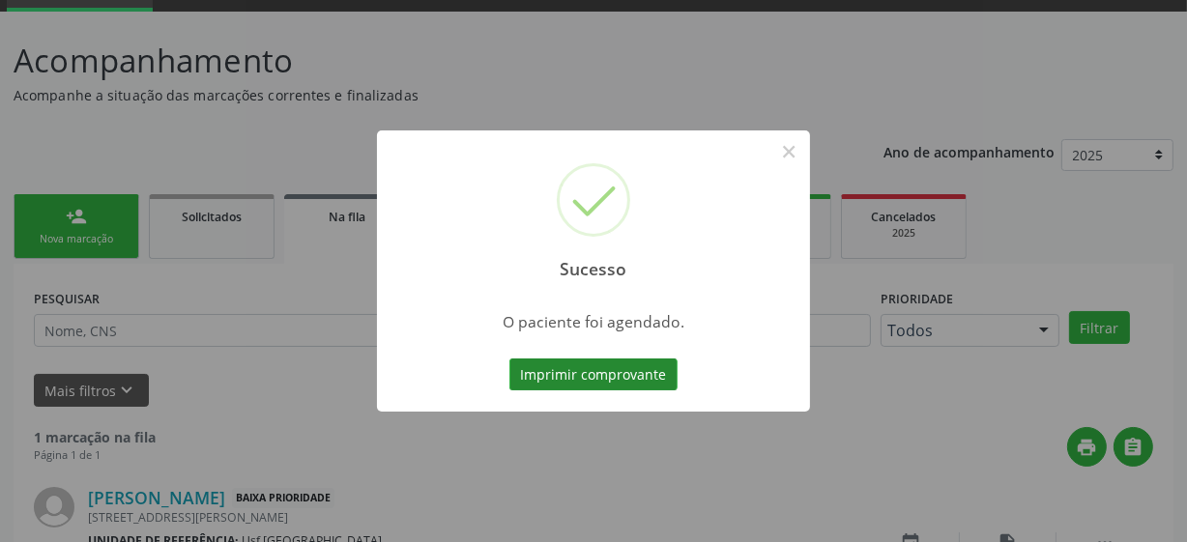
click at [628, 374] on button "Imprimir comprovante" at bounding box center [593, 375] width 168 height 33
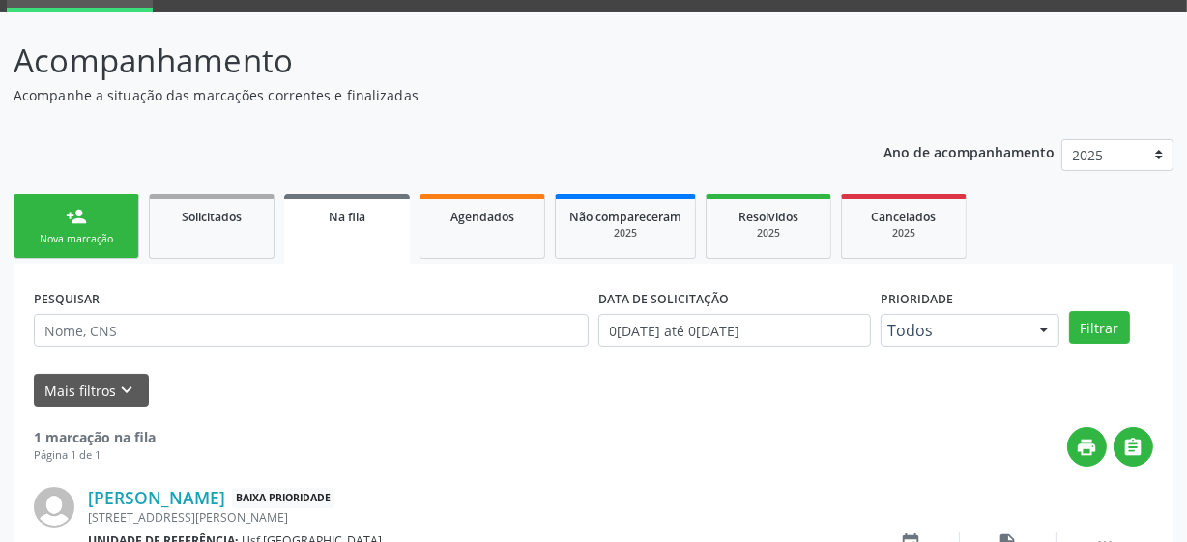
click at [87, 245] on div "Nova marcação" at bounding box center [76, 239] width 97 height 15
